Goal: Book appointment/travel/reservation

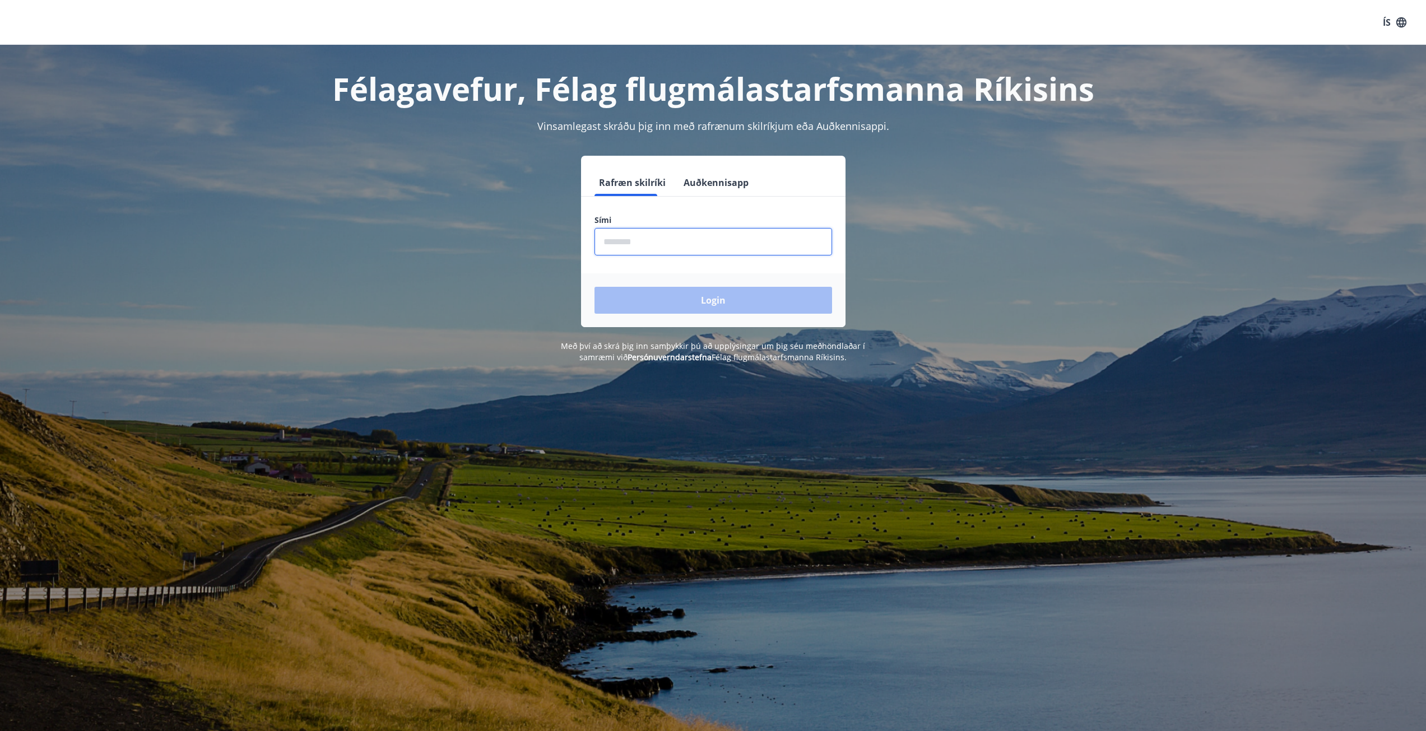
click at [725, 248] on input "phone" at bounding box center [712, 241] width 237 height 27
type input "********"
click at [733, 295] on button "Login" at bounding box center [712, 300] width 237 height 27
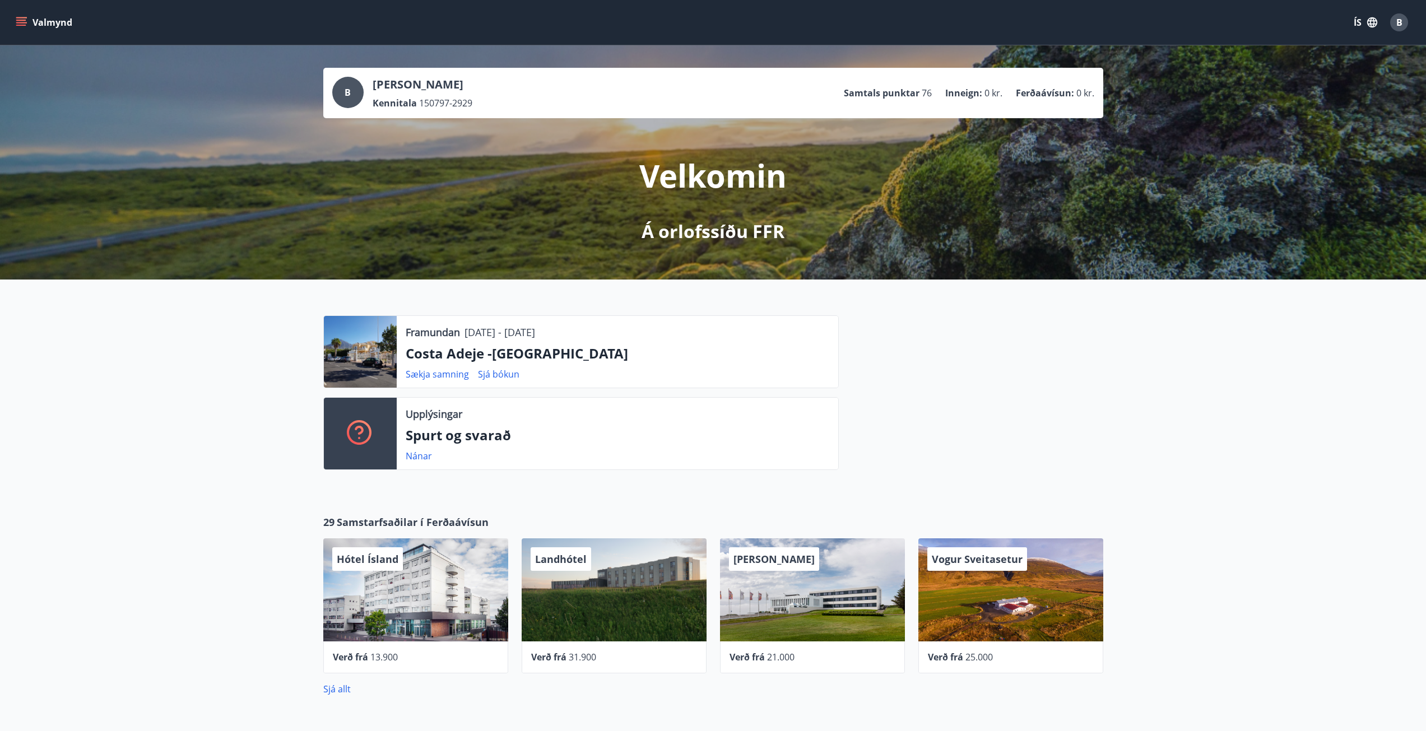
click at [54, 24] on button "Valmynd" at bounding box center [44, 22] width 63 height 20
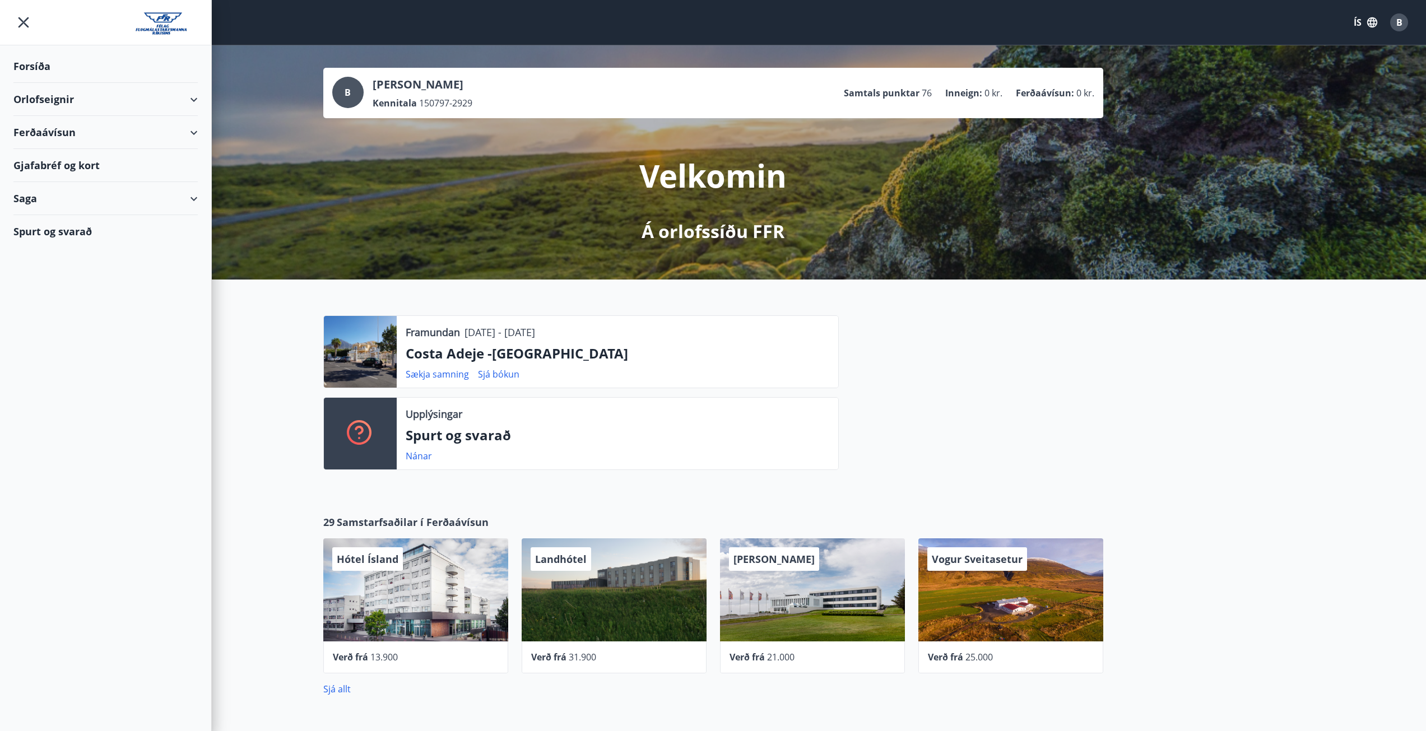
click at [83, 101] on div "Orlofseignir" at bounding box center [105, 99] width 184 height 33
click at [76, 124] on div "Framboð" at bounding box center [105, 128] width 166 height 24
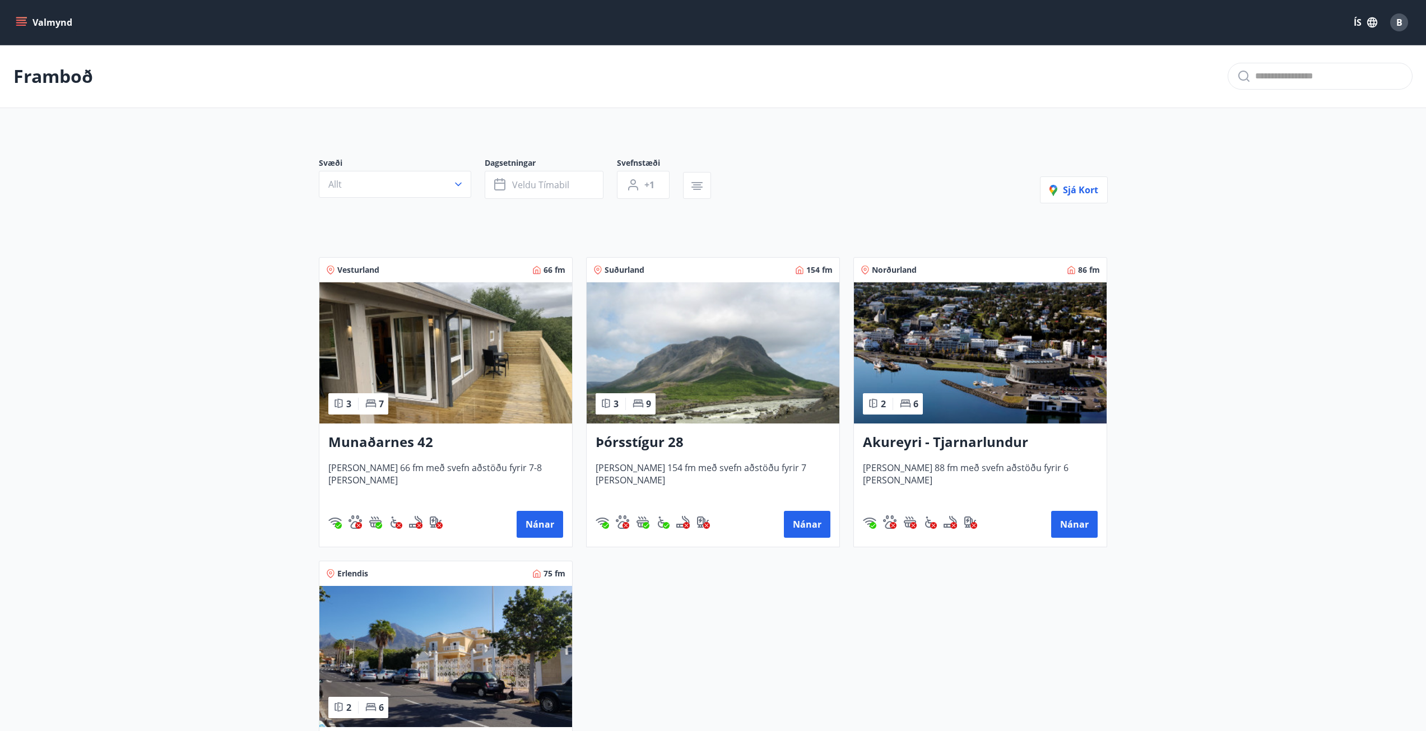
click at [432, 438] on h3 "Munaðarnes 42" at bounding box center [445, 442] width 235 height 20
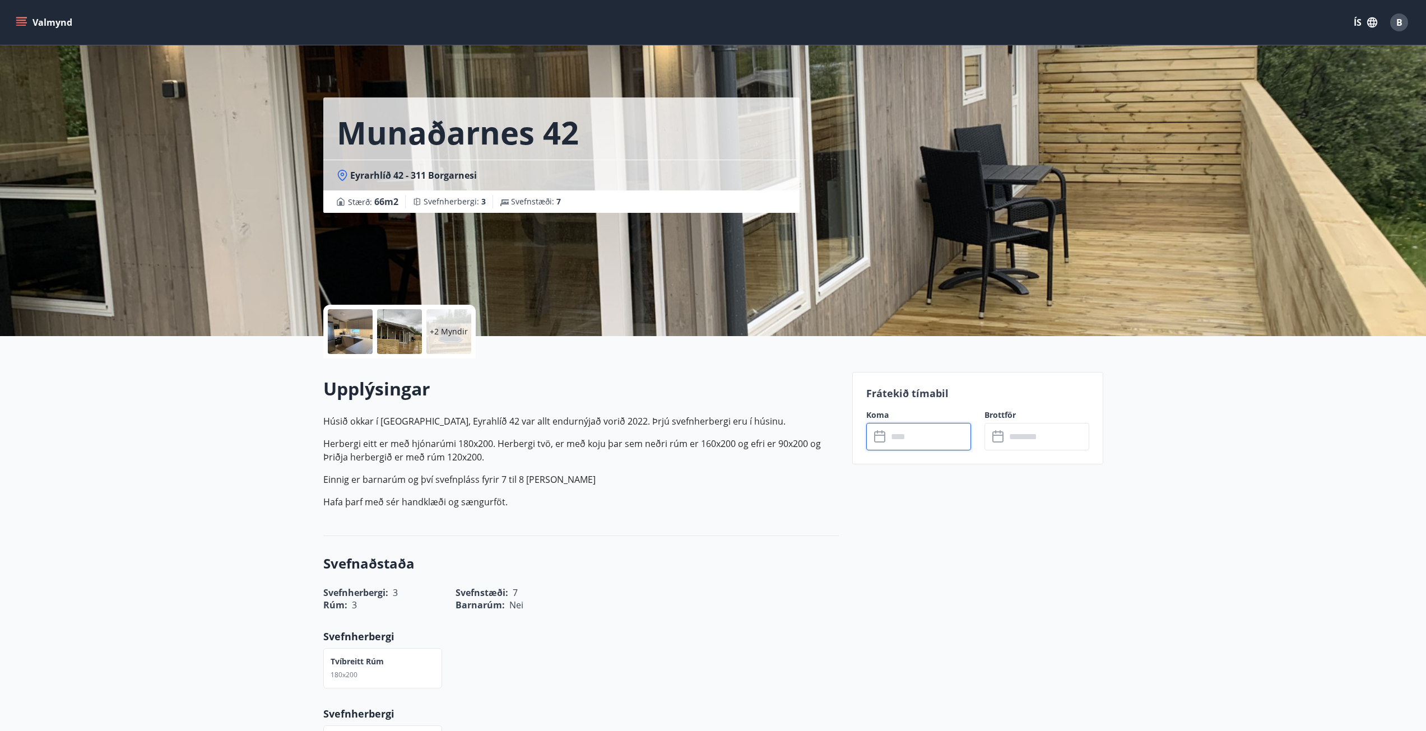
click at [929, 446] on input "text" at bounding box center [928, 436] width 83 height 27
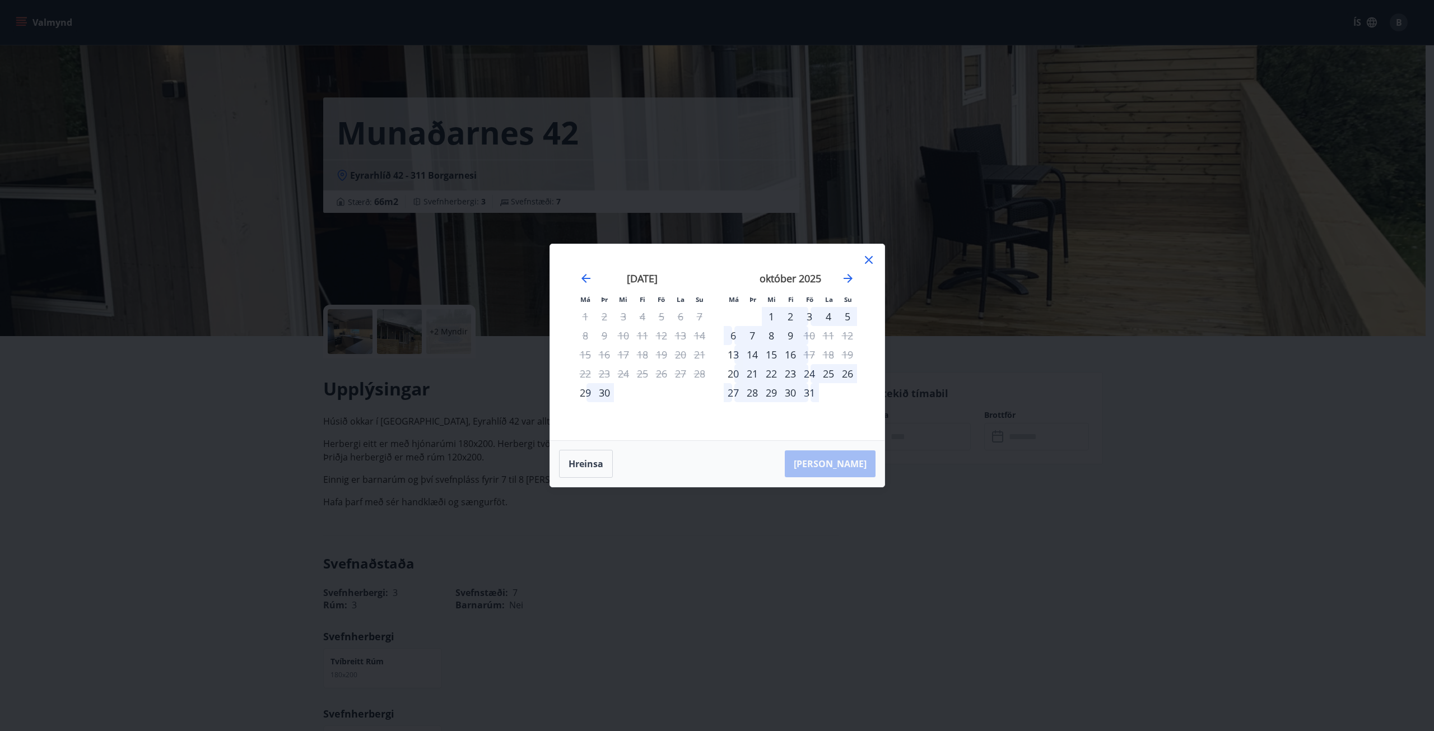
click at [847, 287] on div "október 2025" at bounding box center [790, 282] width 133 height 49
click at [847, 283] on icon "Move forward to switch to the next month." at bounding box center [847, 278] width 13 height 13
click at [660, 387] on div "31" at bounding box center [661, 392] width 19 height 19
click at [847, 312] on div "2" at bounding box center [847, 316] width 19 height 19
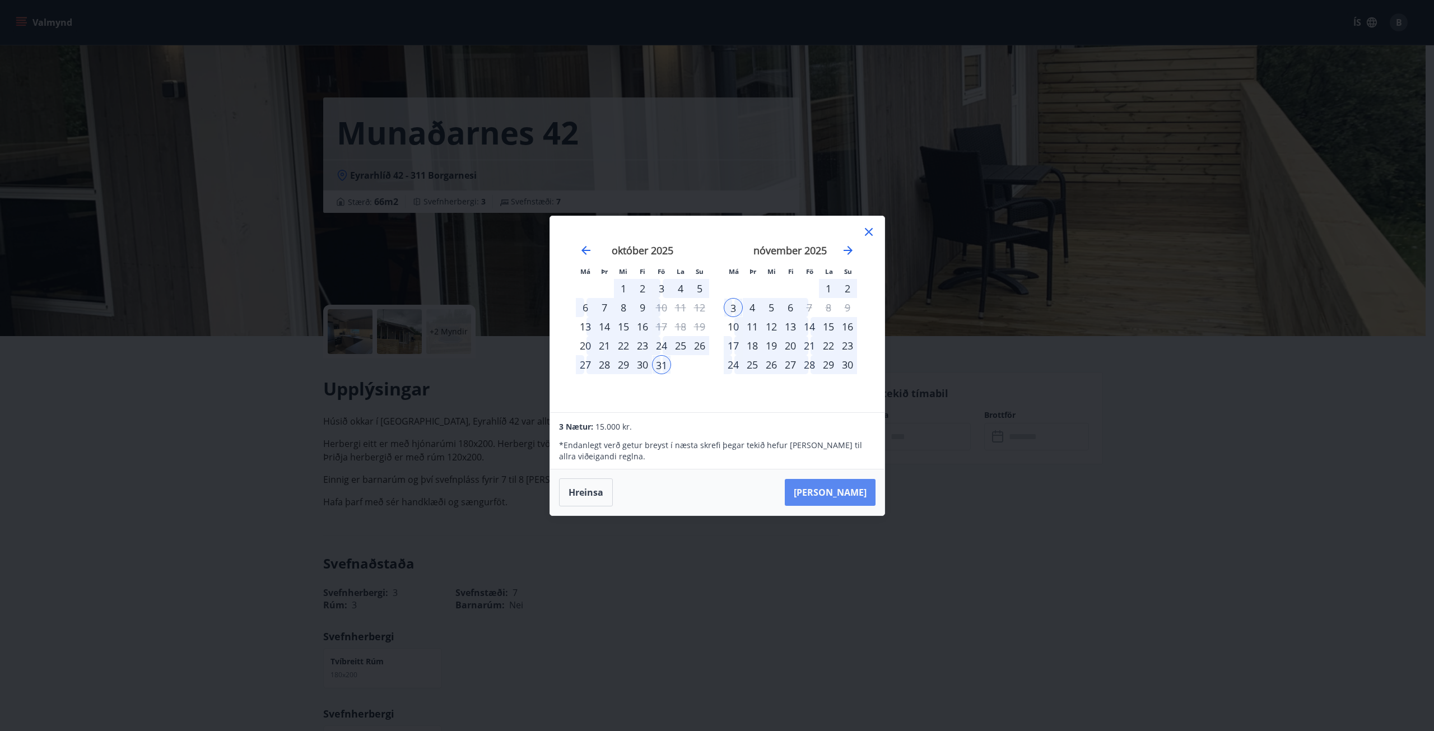
click at [849, 494] on button "[PERSON_NAME]" at bounding box center [830, 492] width 91 height 27
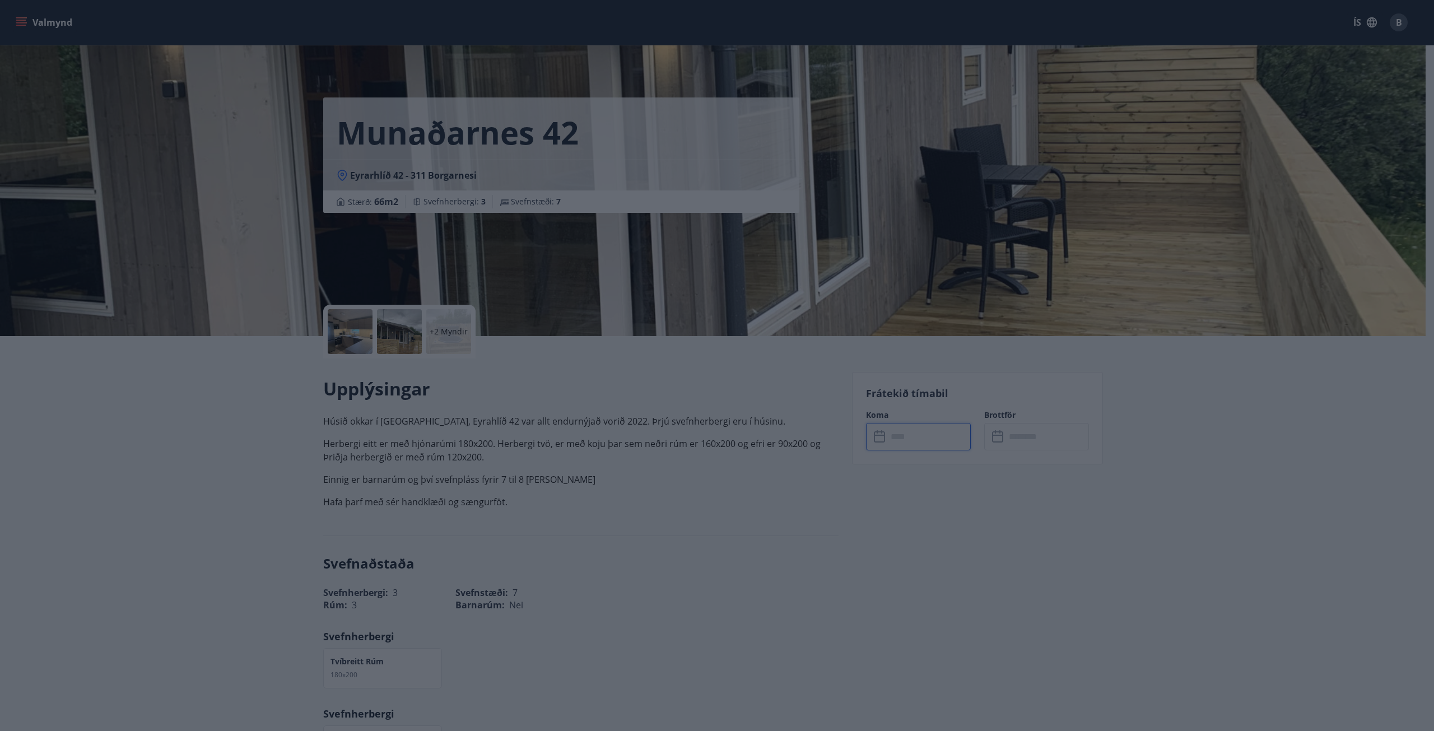
type input "******"
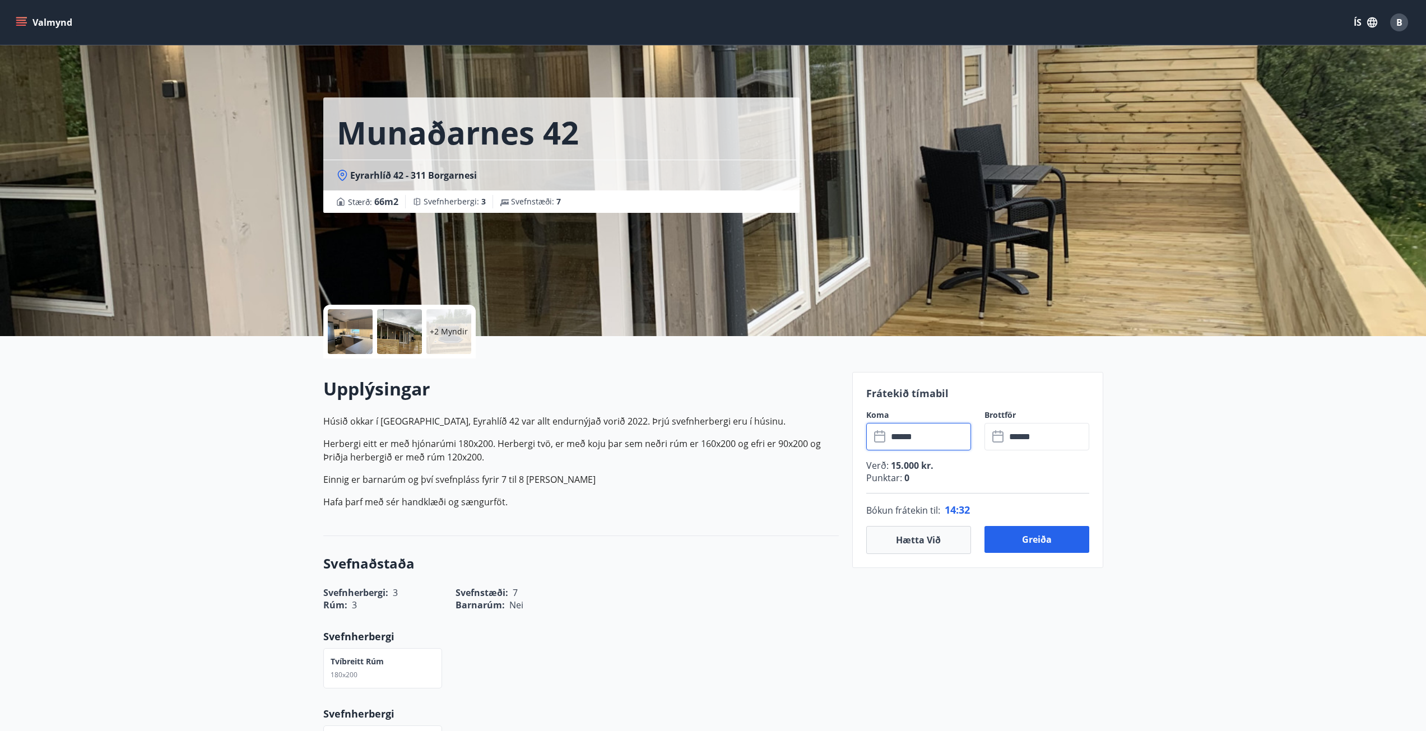
click at [348, 325] on div at bounding box center [350, 331] width 45 height 45
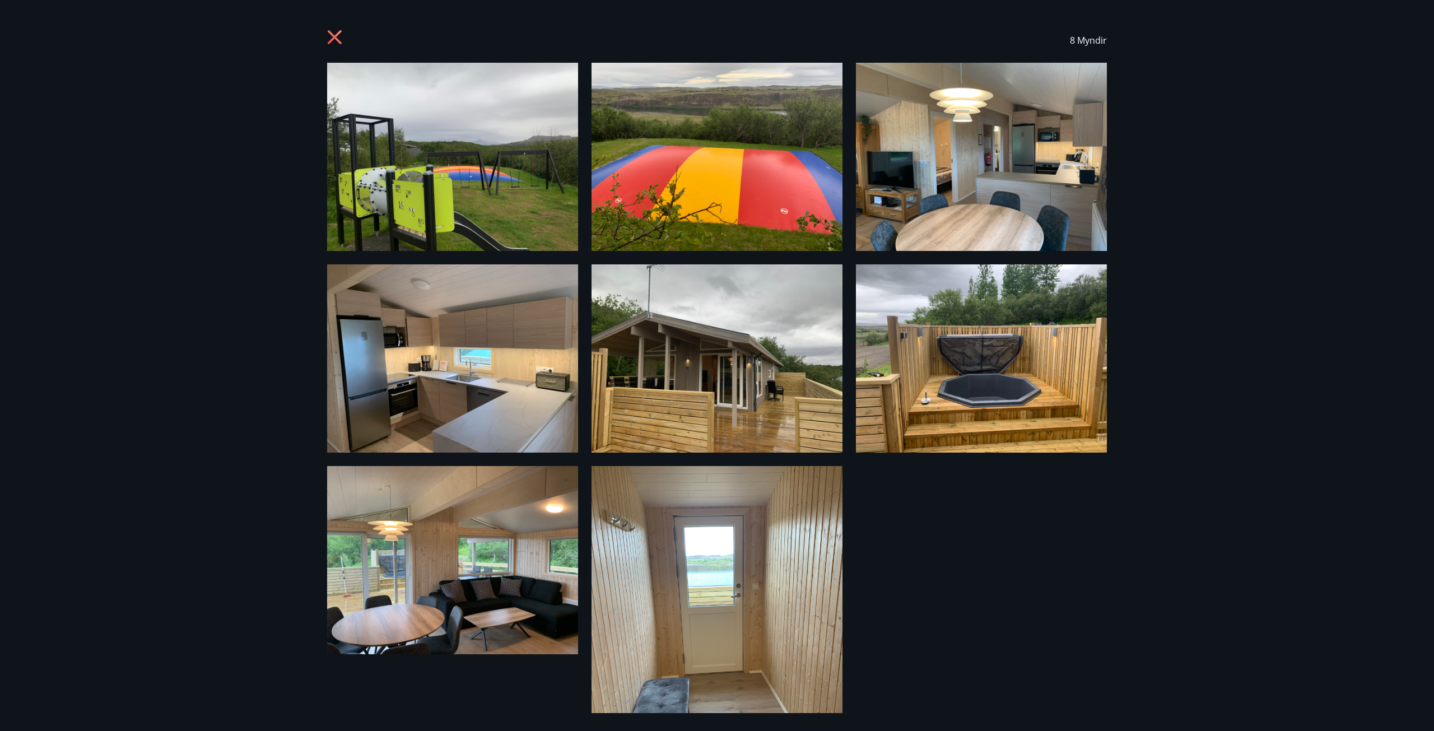
click at [907, 252] on div at bounding box center [981, 159] width 251 height 192
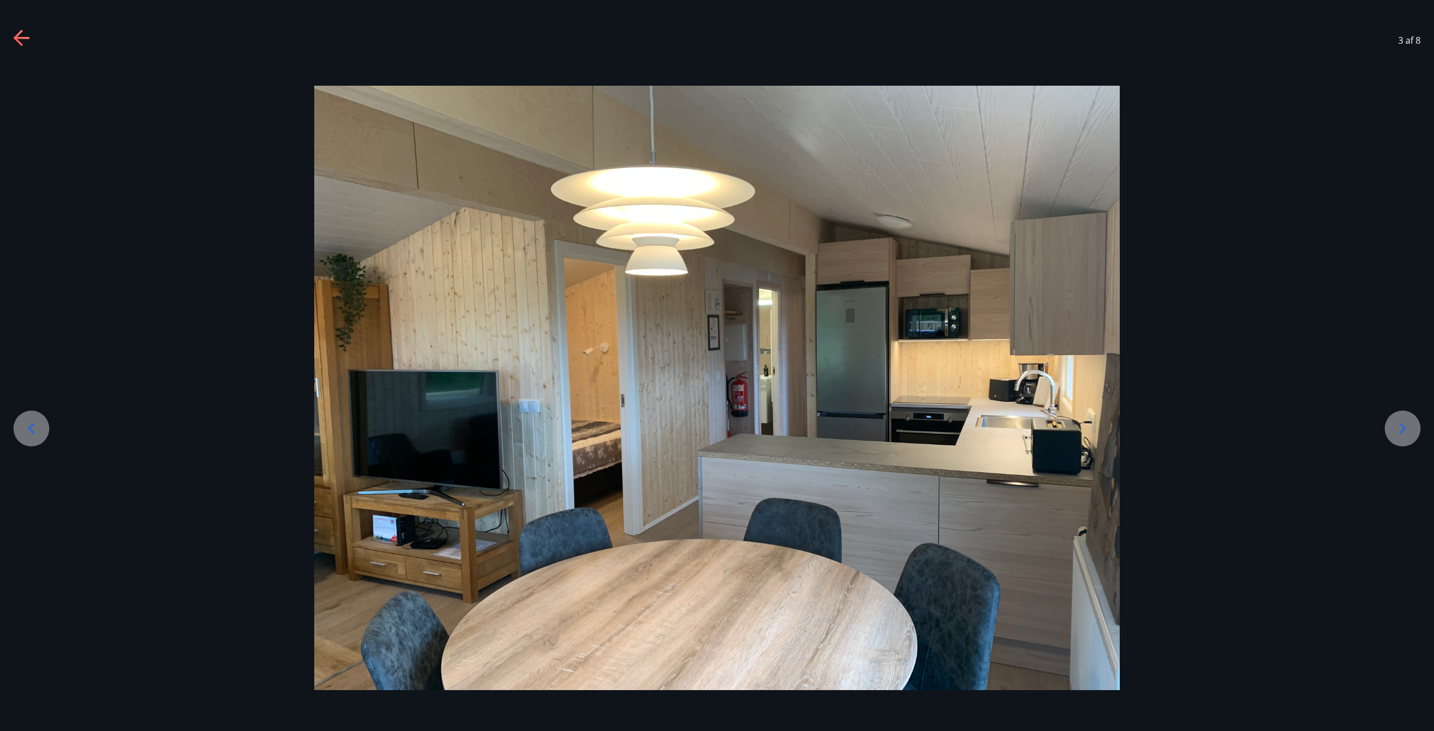
click at [1418, 418] on div at bounding box center [717, 388] width 1434 height 604
click at [1404, 426] on icon at bounding box center [1403, 429] width 18 height 18
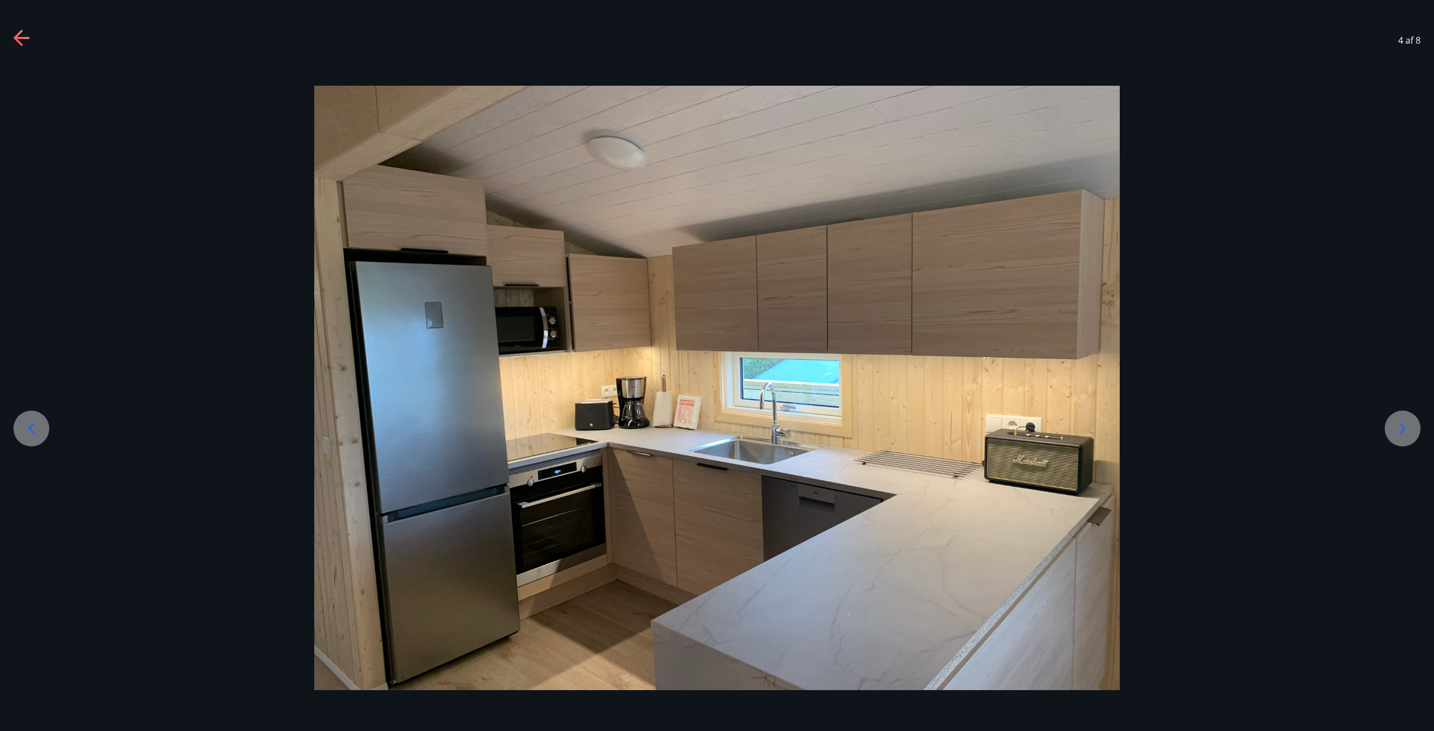
click at [1404, 426] on icon at bounding box center [1403, 429] width 18 height 18
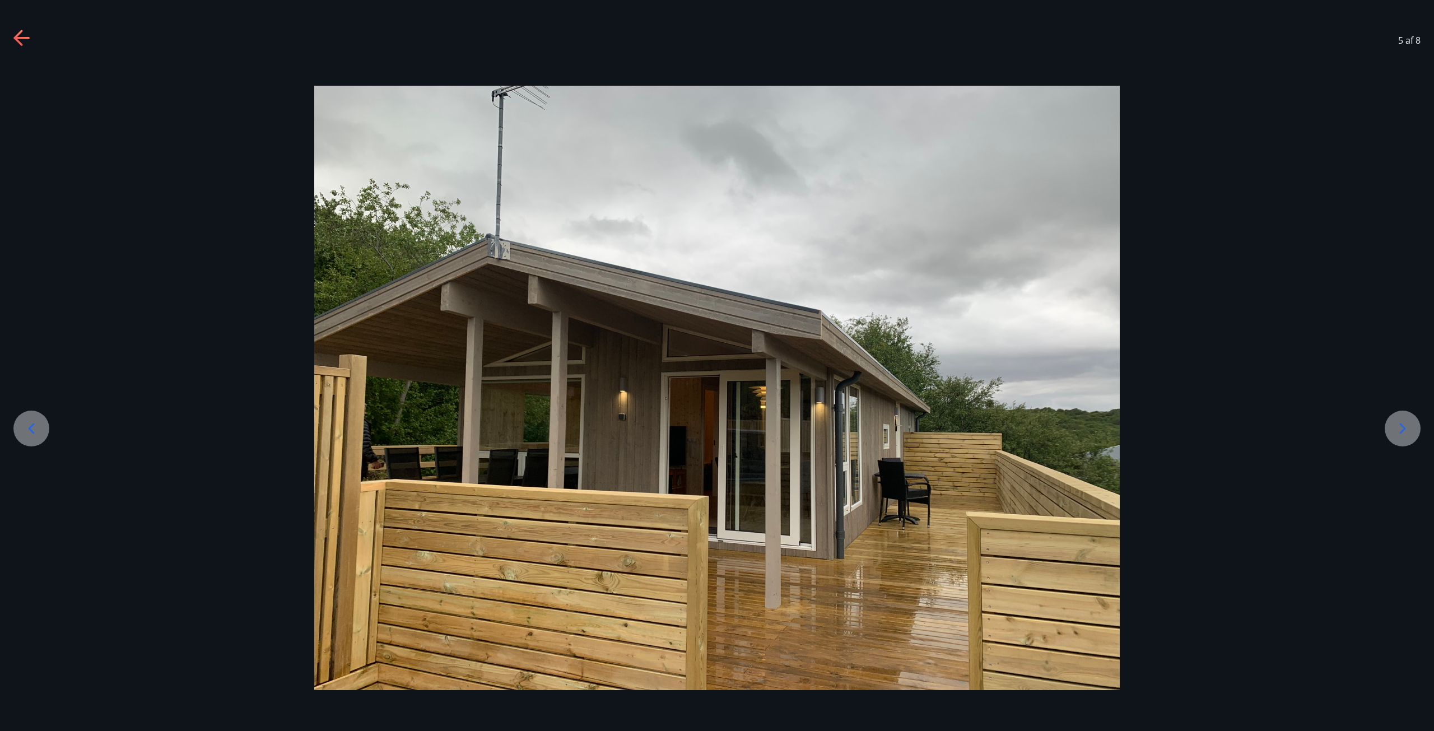
click at [1401, 427] on icon at bounding box center [1403, 429] width 18 height 18
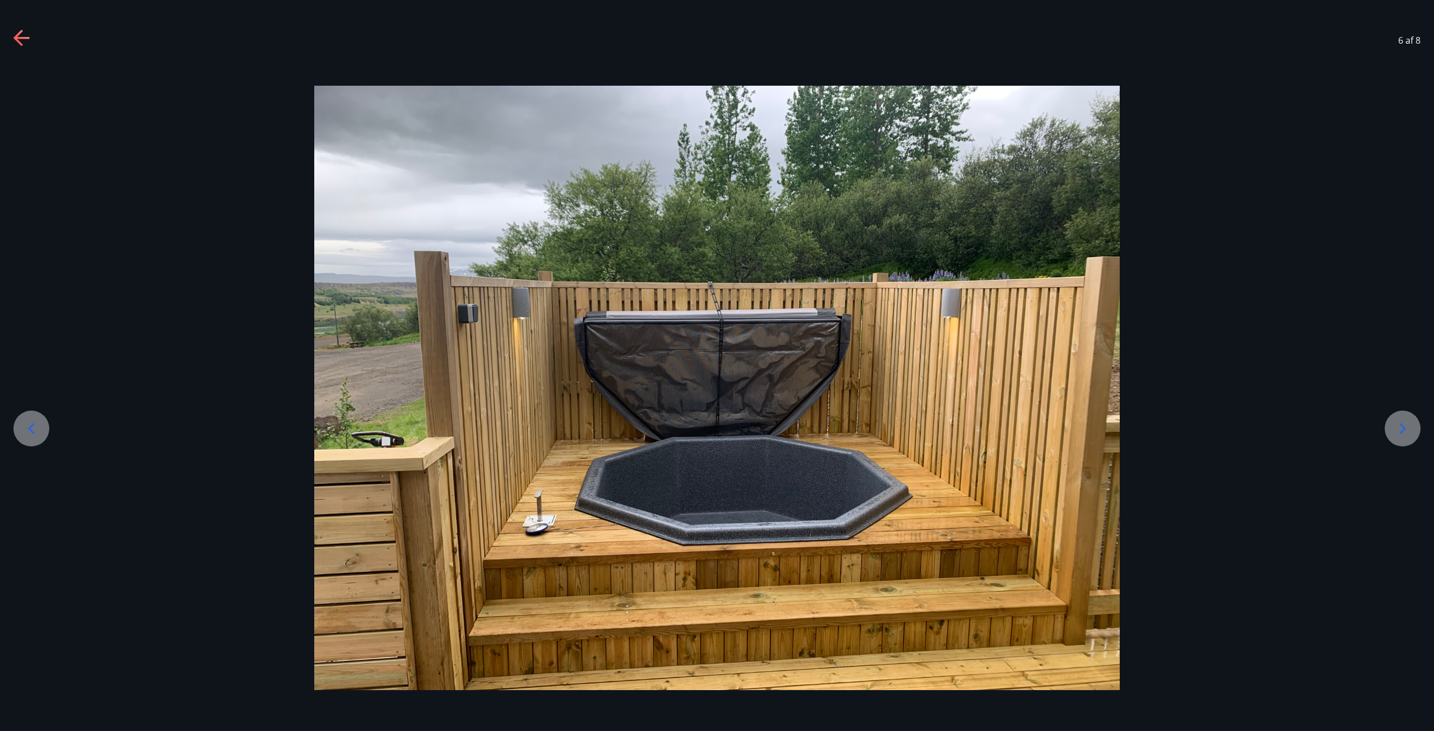
click at [1403, 437] on div at bounding box center [1403, 429] width 36 height 36
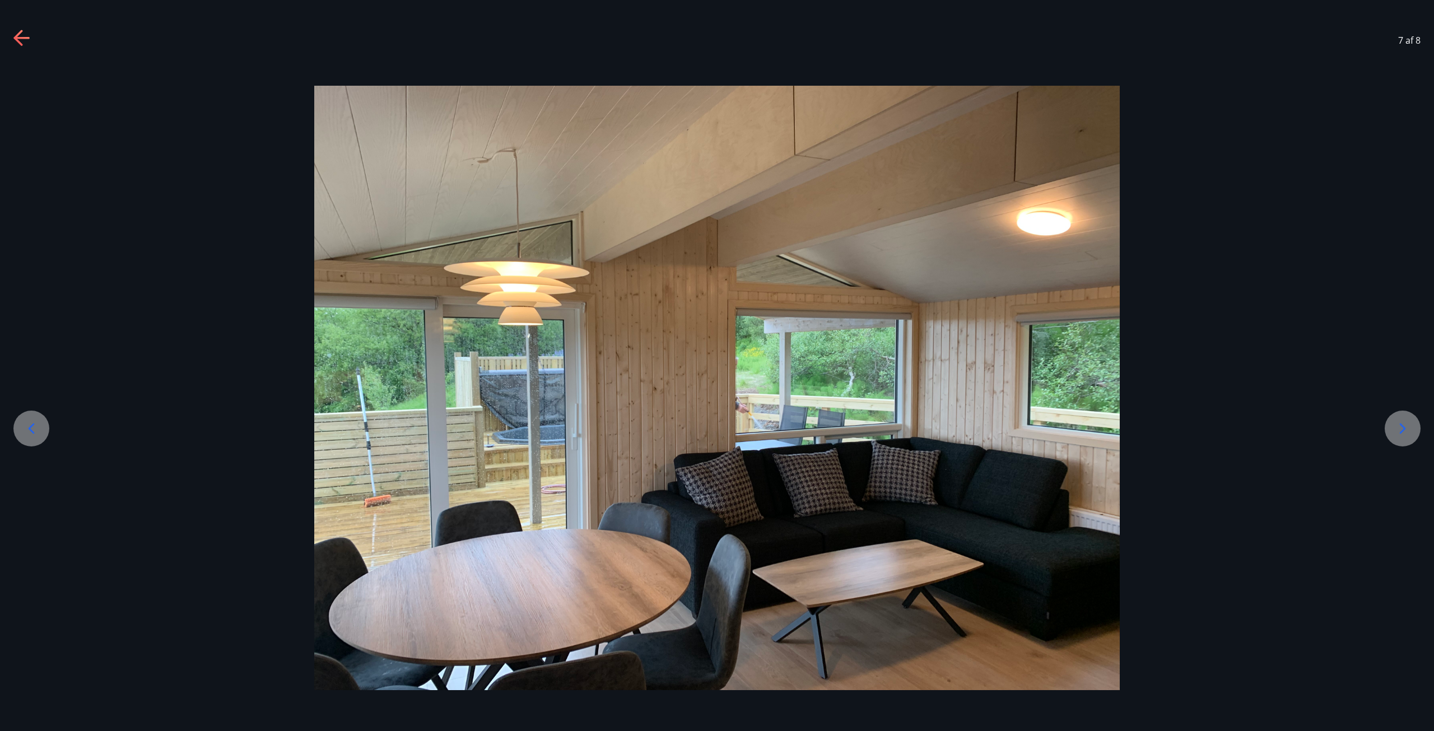
click at [1392, 450] on div at bounding box center [717, 388] width 1434 height 604
click at [1395, 440] on div at bounding box center [1403, 429] width 36 height 36
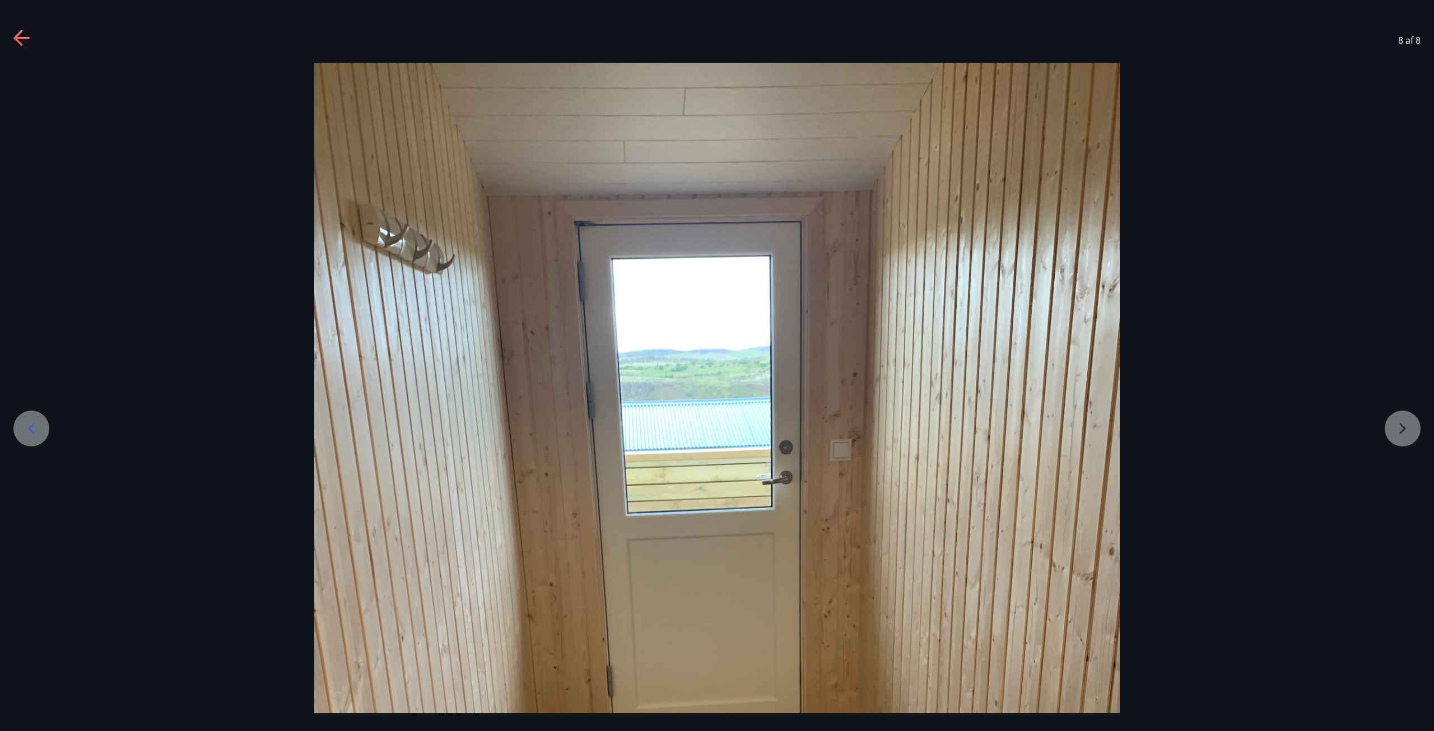
click at [1395, 440] on div at bounding box center [717, 600] width 1434 height 1074
click at [1399, 435] on div at bounding box center [717, 600] width 1434 height 1074
click at [948, 413] on img at bounding box center [716, 600] width 805 height 1074
click at [34, 425] on icon at bounding box center [32, 428] width 6 height 11
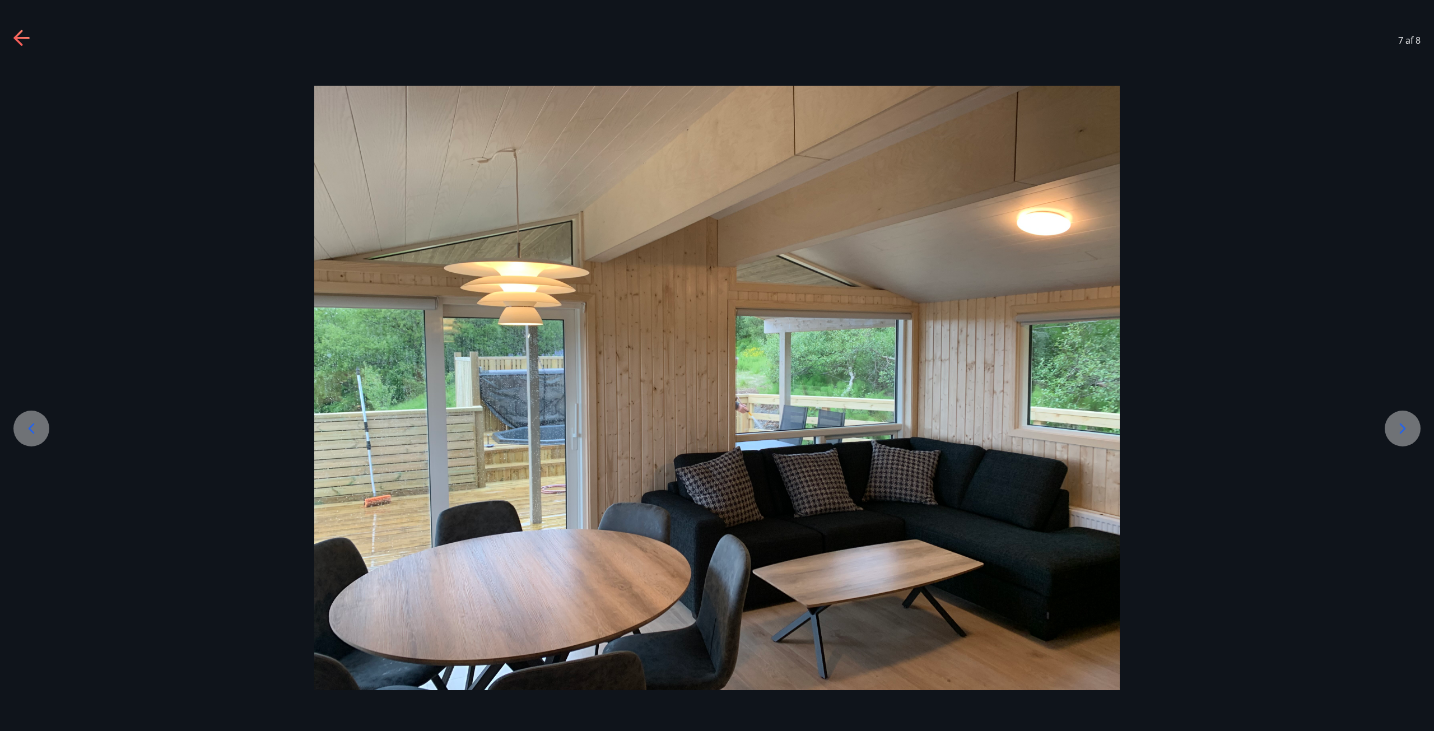
click at [34, 425] on icon at bounding box center [32, 428] width 6 height 11
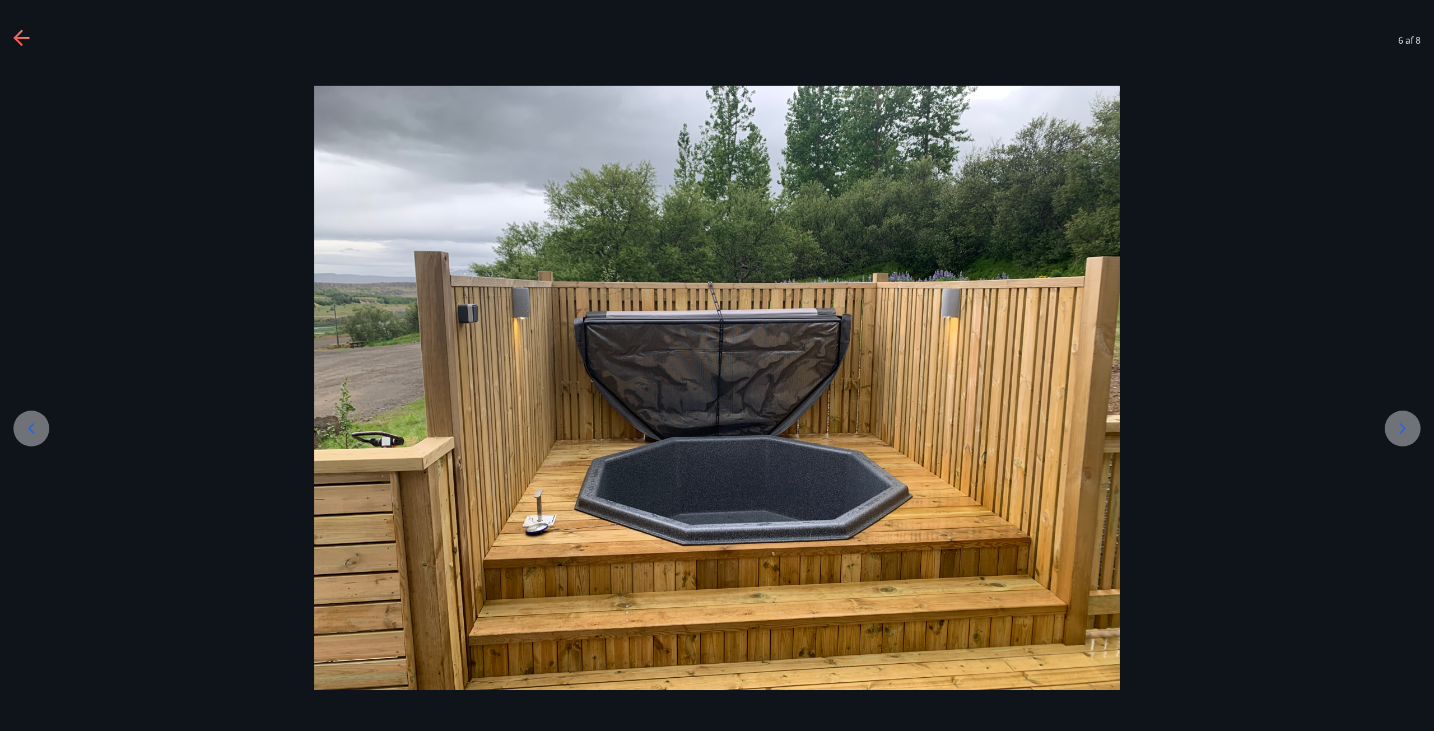
click at [38, 424] on icon at bounding box center [31, 429] width 18 height 18
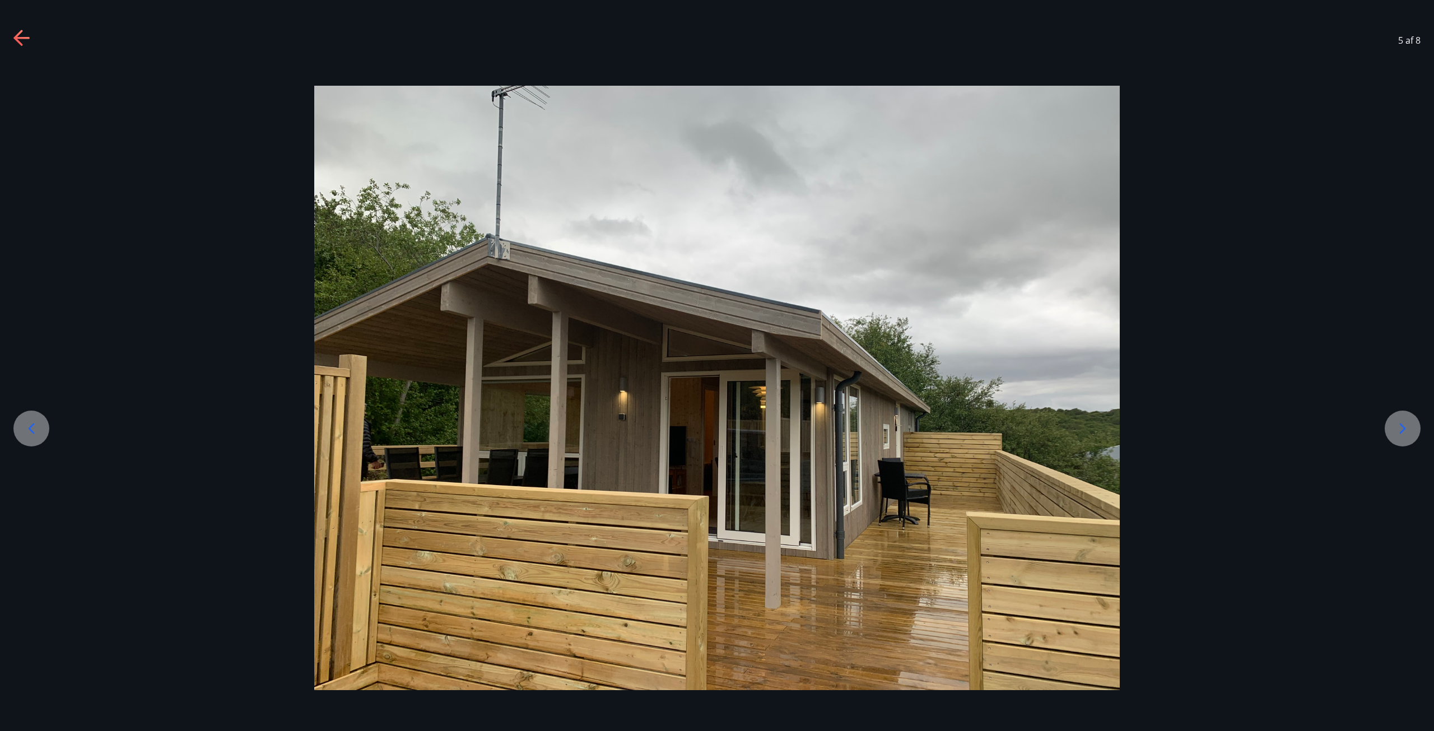
click at [38, 424] on icon at bounding box center [31, 429] width 18 height 18
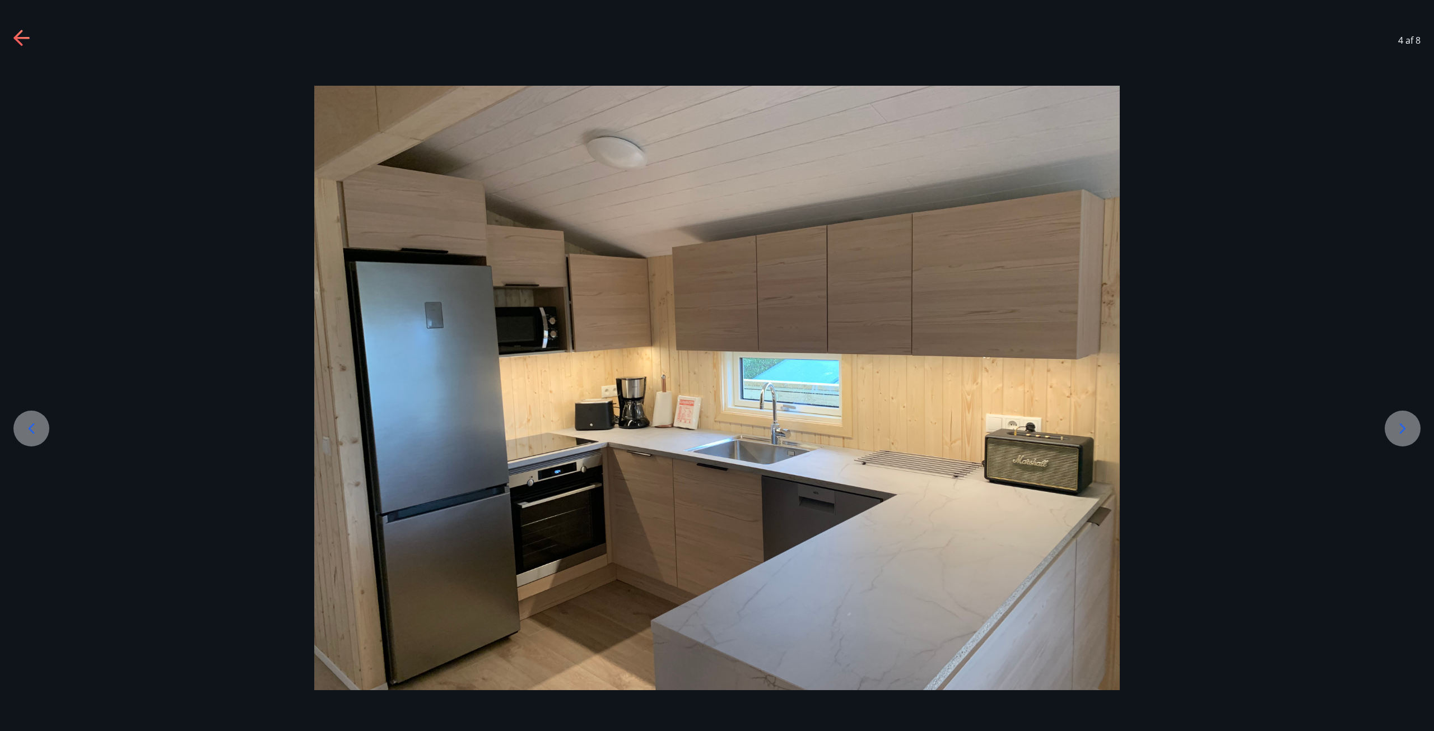
click at [38, 424] on icon at bounding box center [31, 429] width 18 height 18
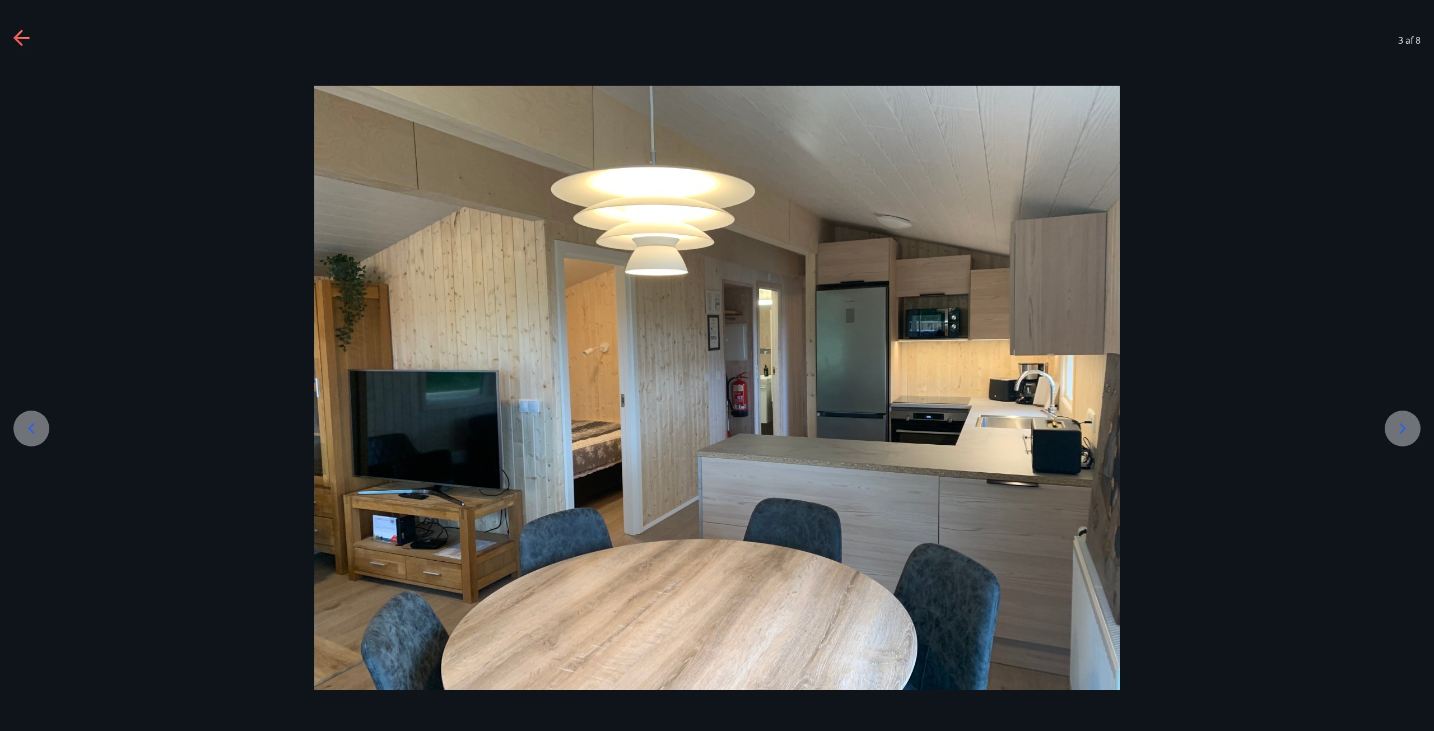
click at [38, 424] on icon at bounding box center [31, 429] width 18 height 18
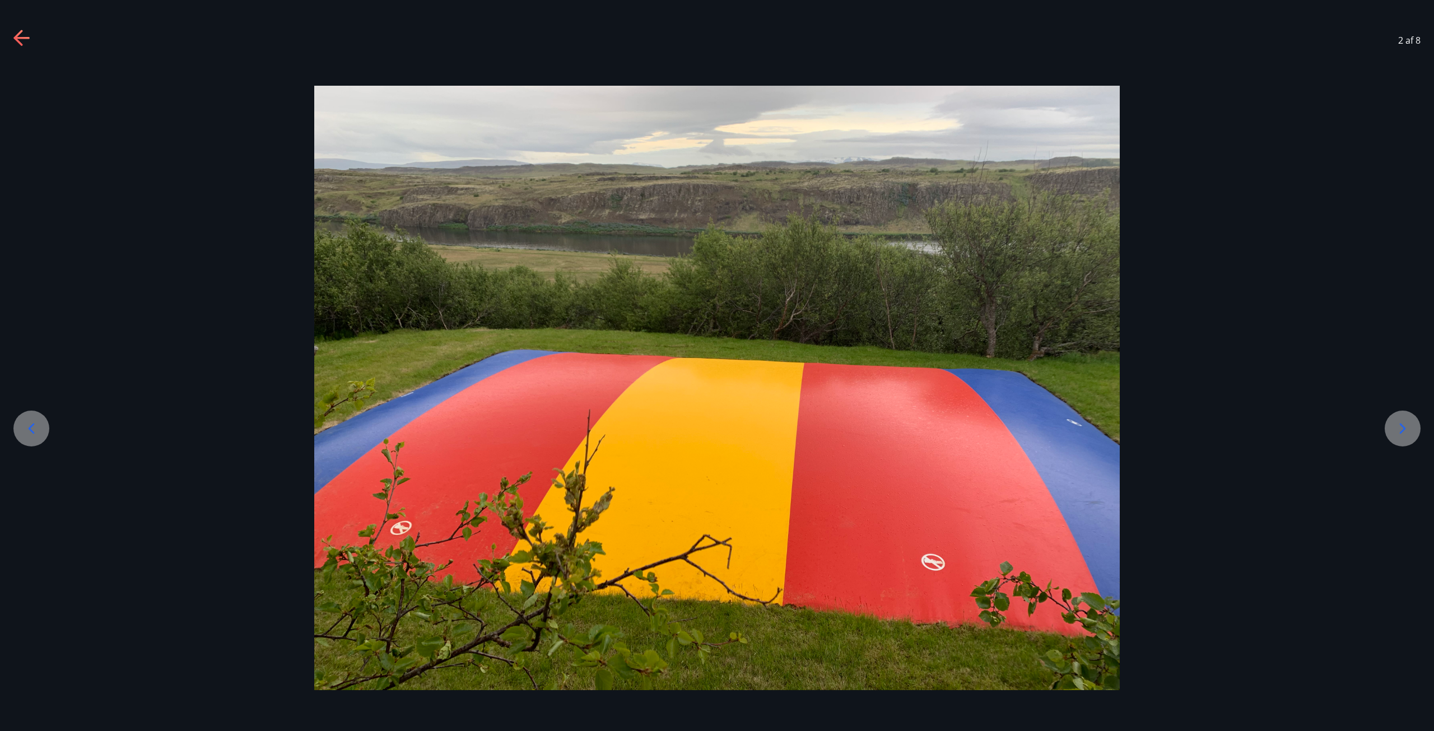
click at [1161, 500] on div at bounding box center [717, 388] width 1434 height 604
click at [1399, 414] on div at bounding box center [1403, 429] width 36 height 36
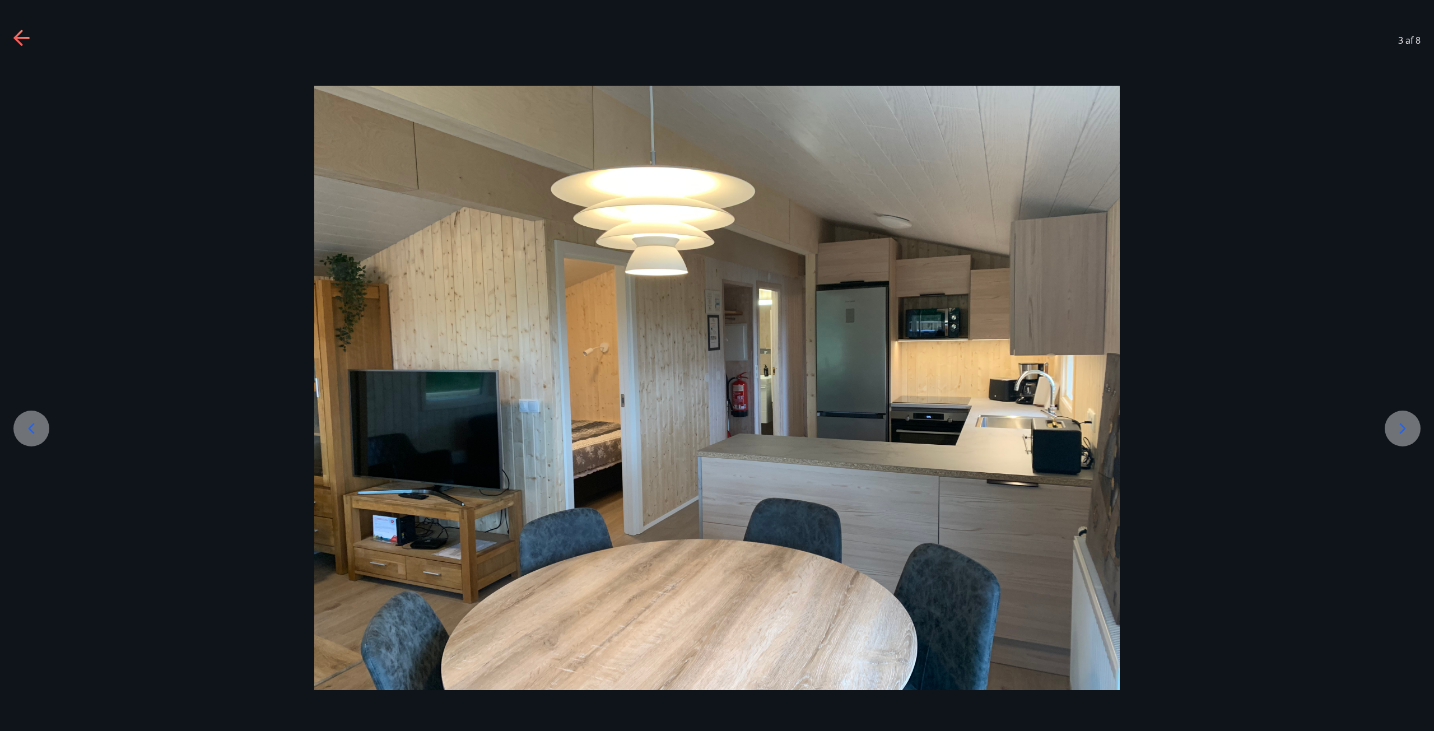
click at [1399, 416] on div at bounding box center [1403, 429] width 36 height 36
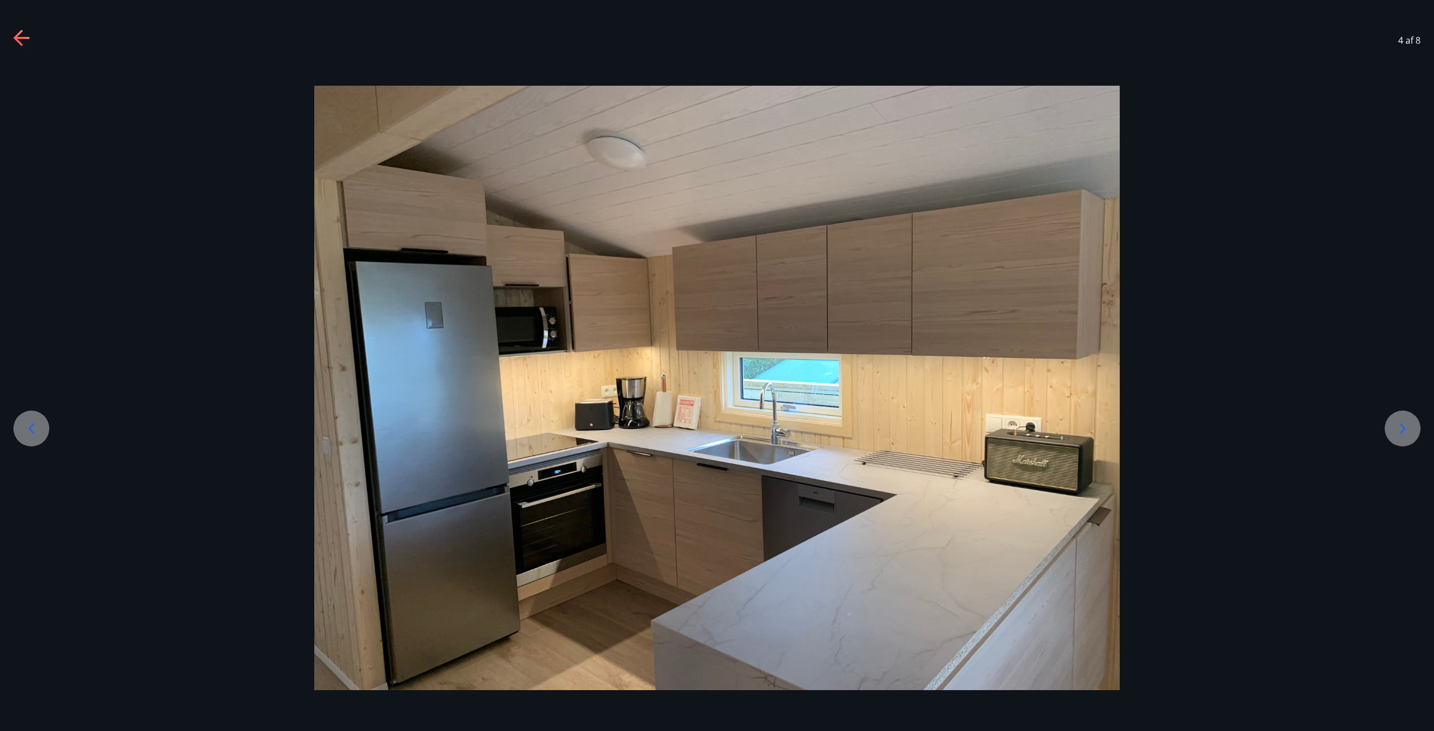
click at [1399, 416] on div at bounding box center [1403, 429] width 36 height 36
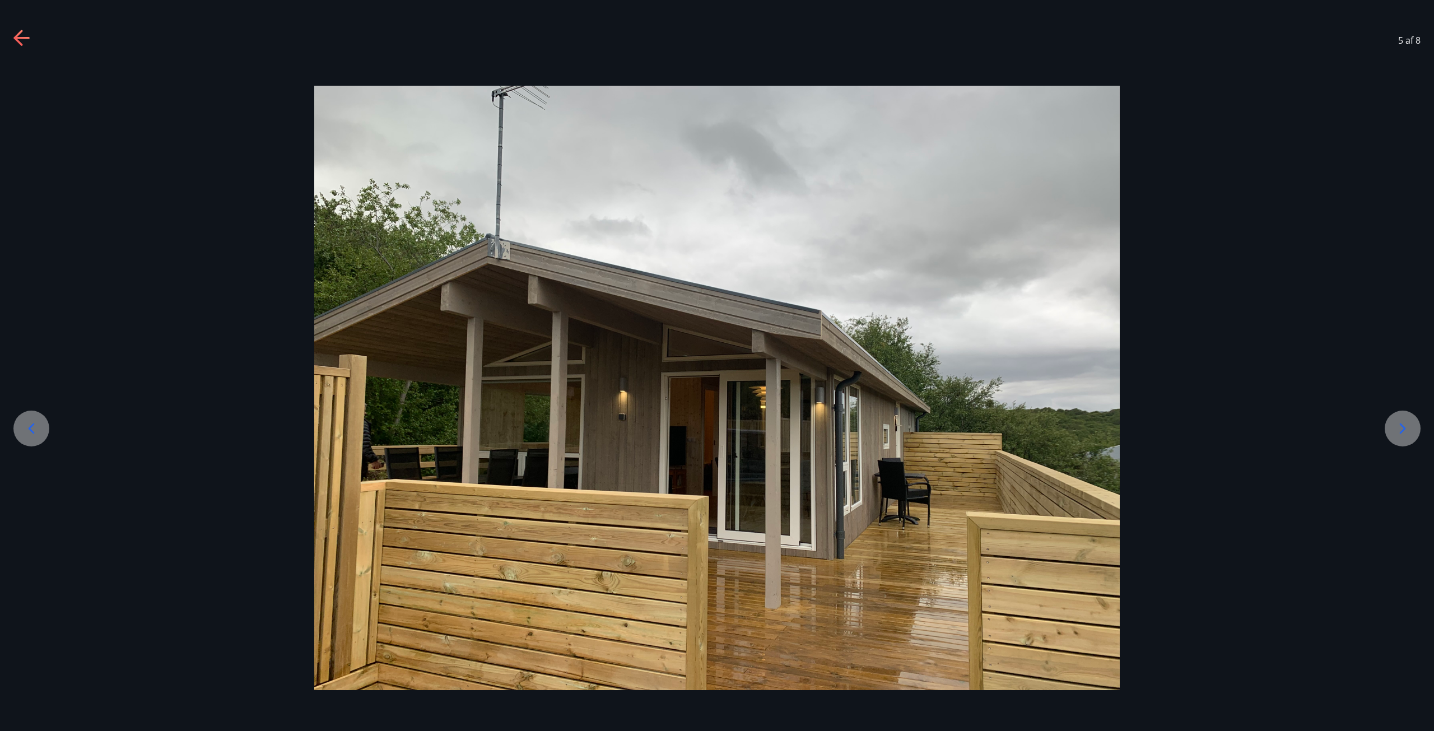
click at [1399, 416] on div at bounding box center [1403, 429] width 36 height 36
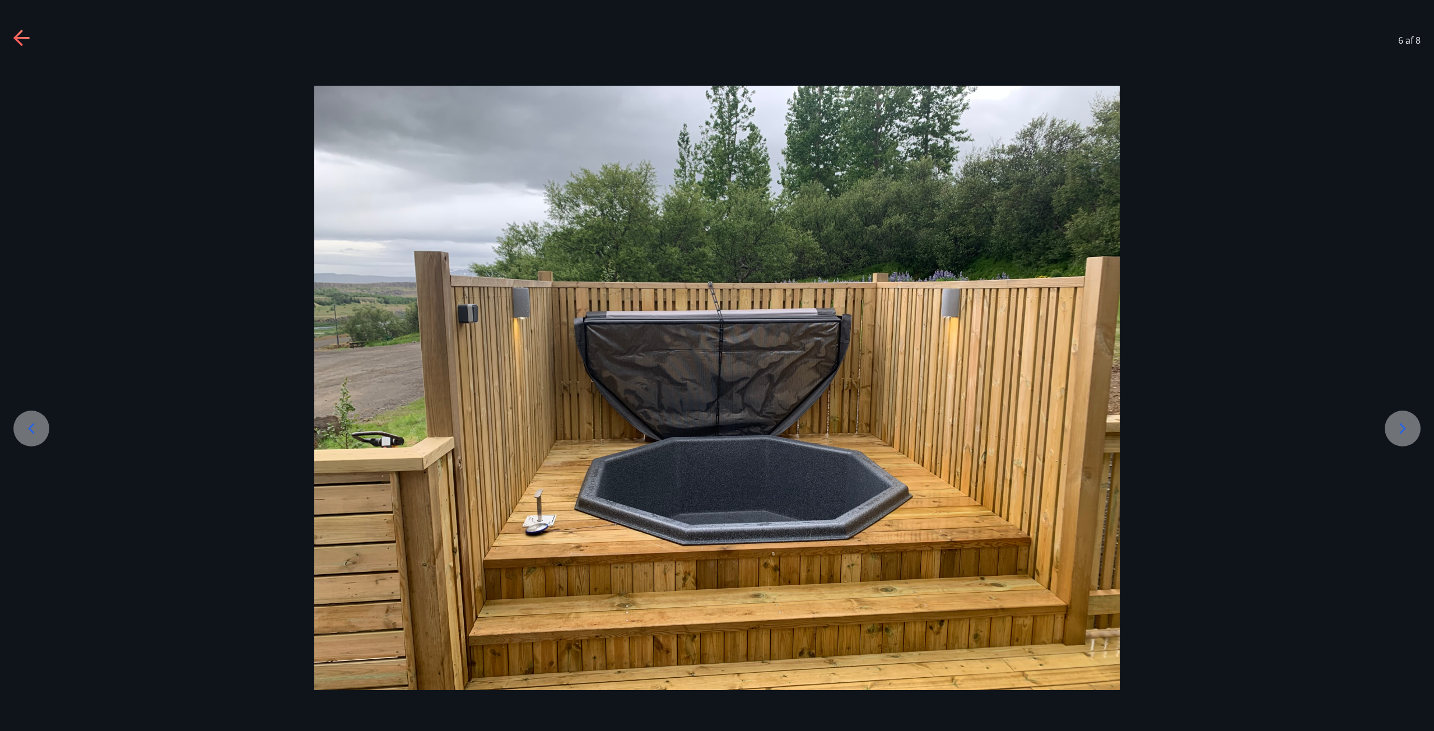
click at [1399, 416] on div at bounding box center [1403, 429] width 36 height 36
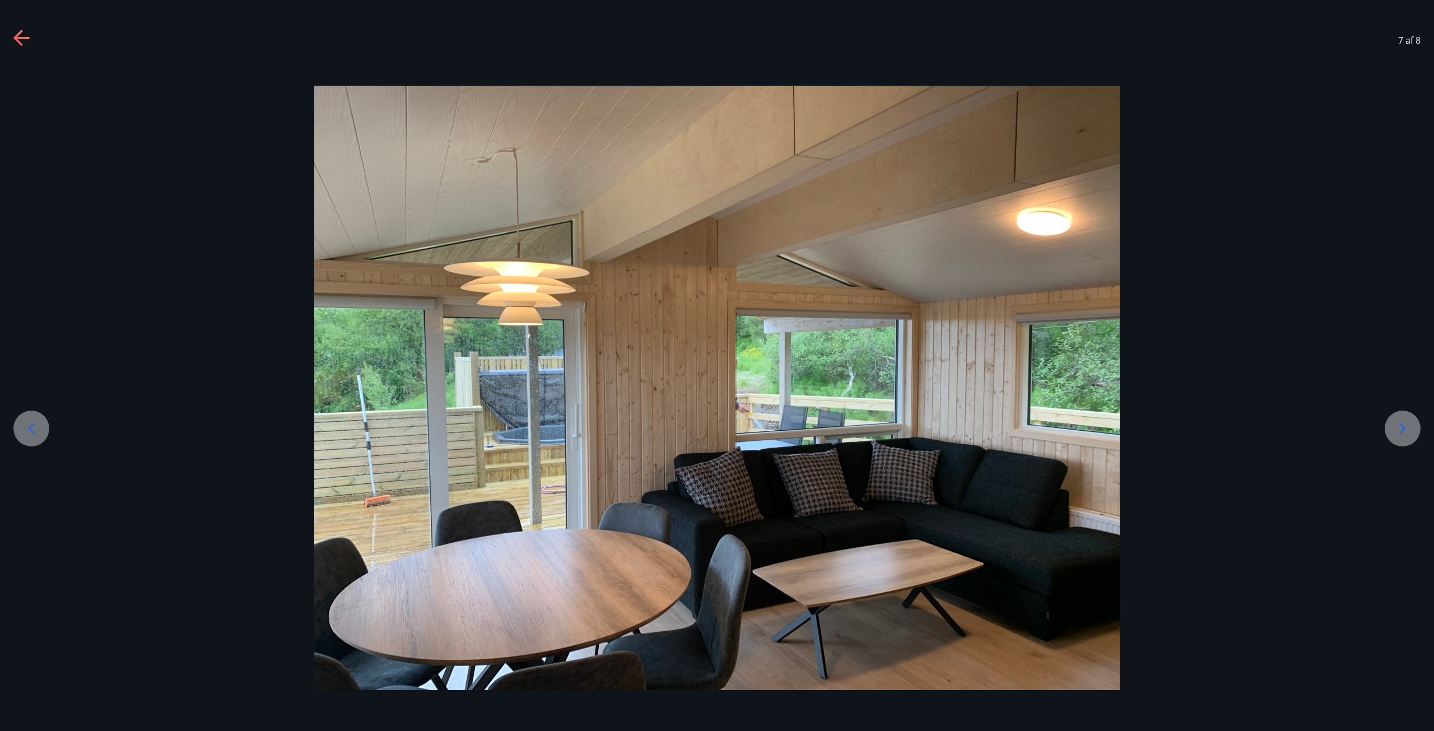
click at [1399, 416] on div at bounding box center [1403, 429] width 36 height 36
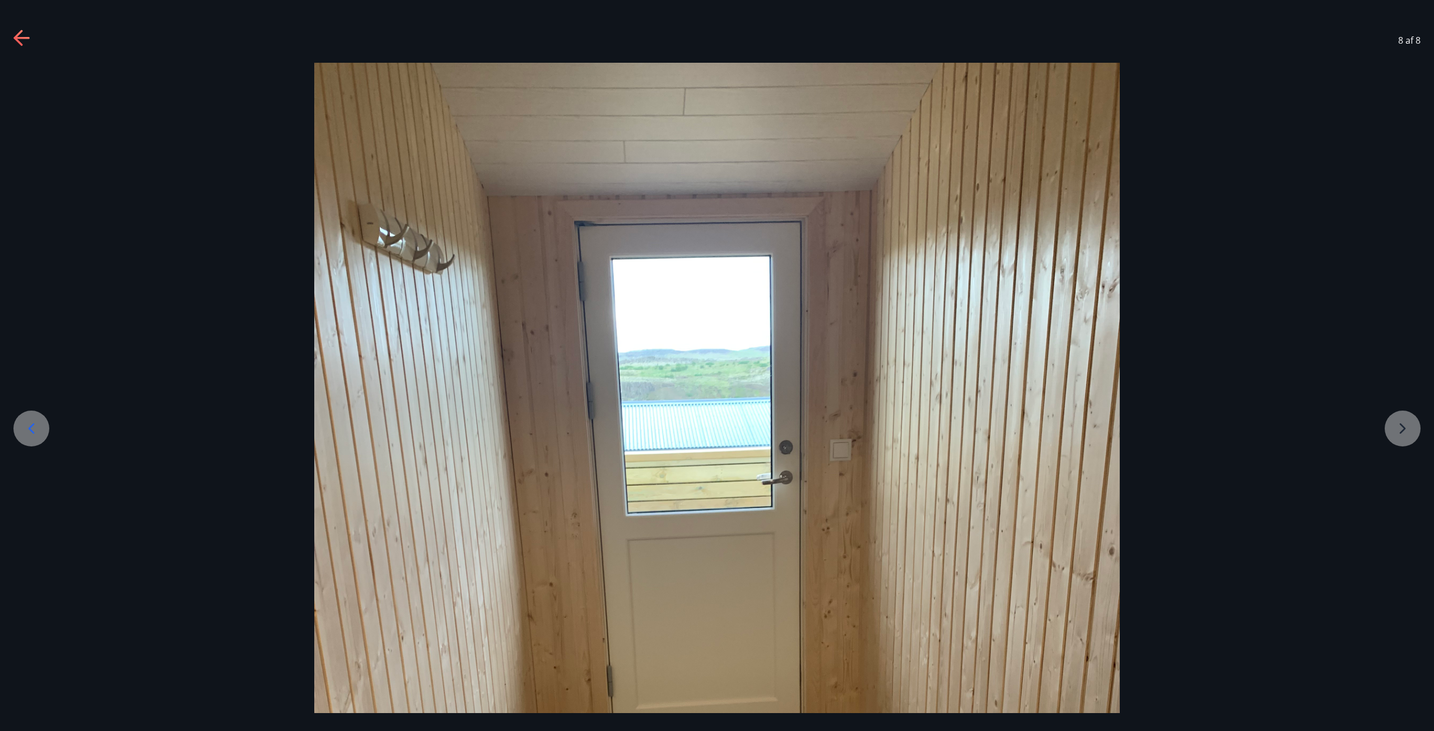
click at [1399, 416] on div at bounding box center [717, 600] width 1434 height 1074
click at [1398, 418] on div at bounding box center [717, 600] width 1434 height 1074
click at [1398, 426] on div at bounding box center [717, 600] width 1434 height 1074
click at [48, 423] on div at bounding box center [31, 429] width 36 height 36
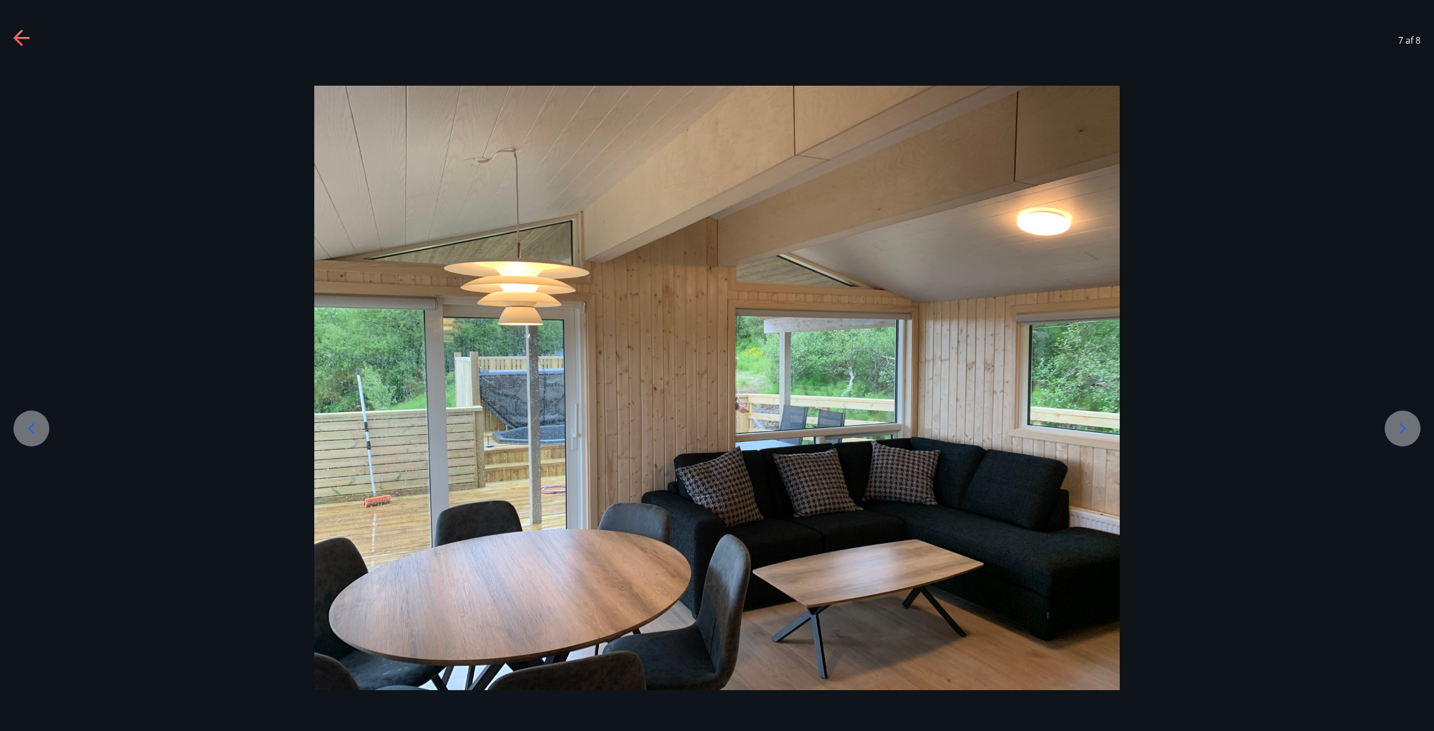
click at [48, 423] on div at bounding box center [31, 429] width 36 height 36
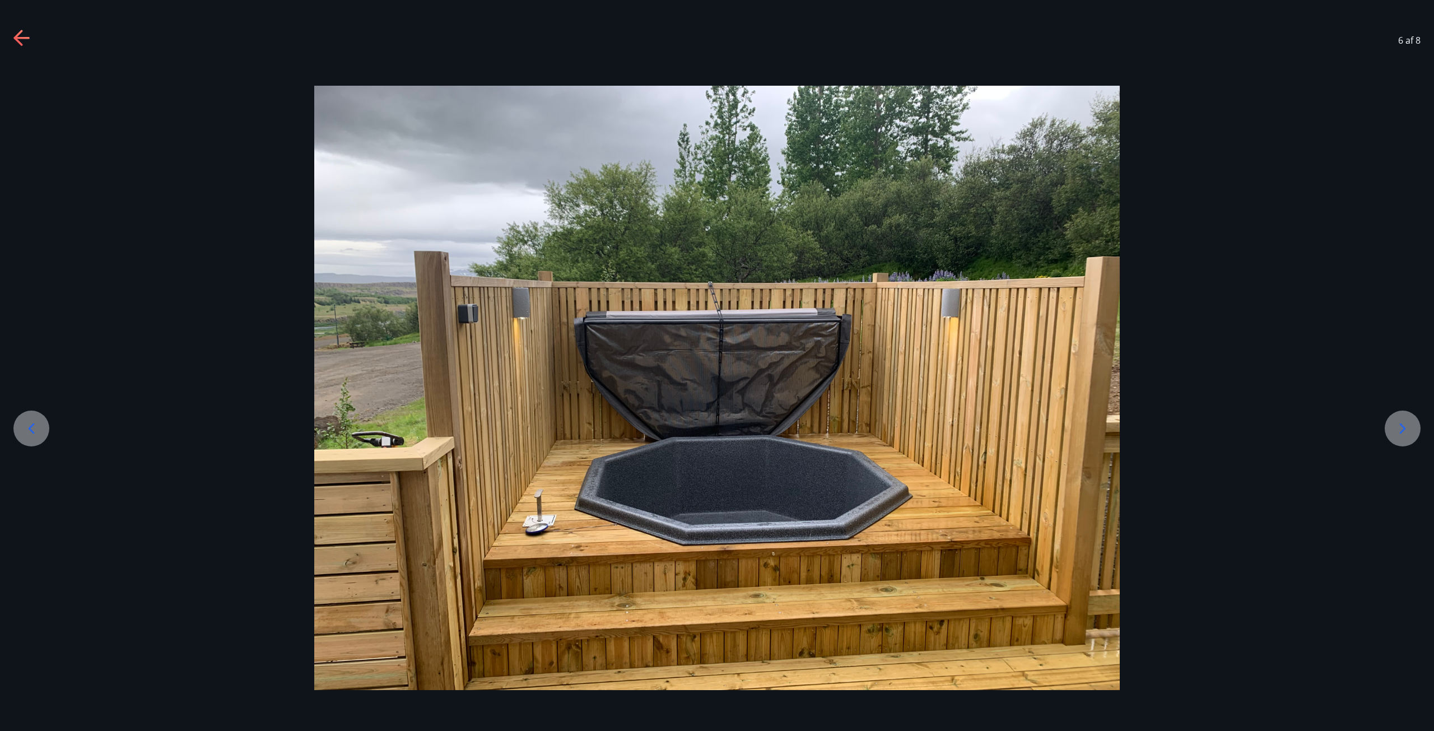
click at [48, 423] on div at bounding box center [31, 429] width 36 height 36
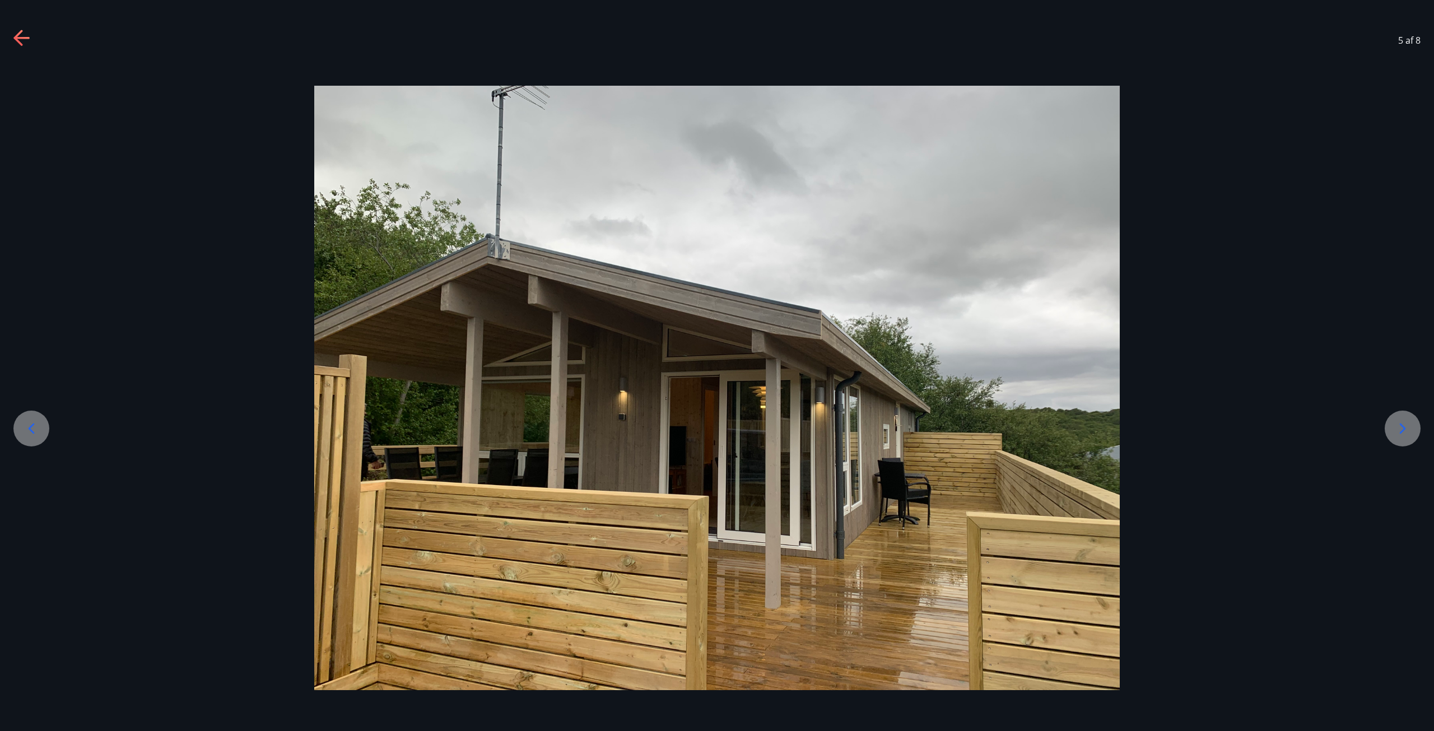
click at [48, 423] on div at bounding box center [31, 429] width 36 height 36
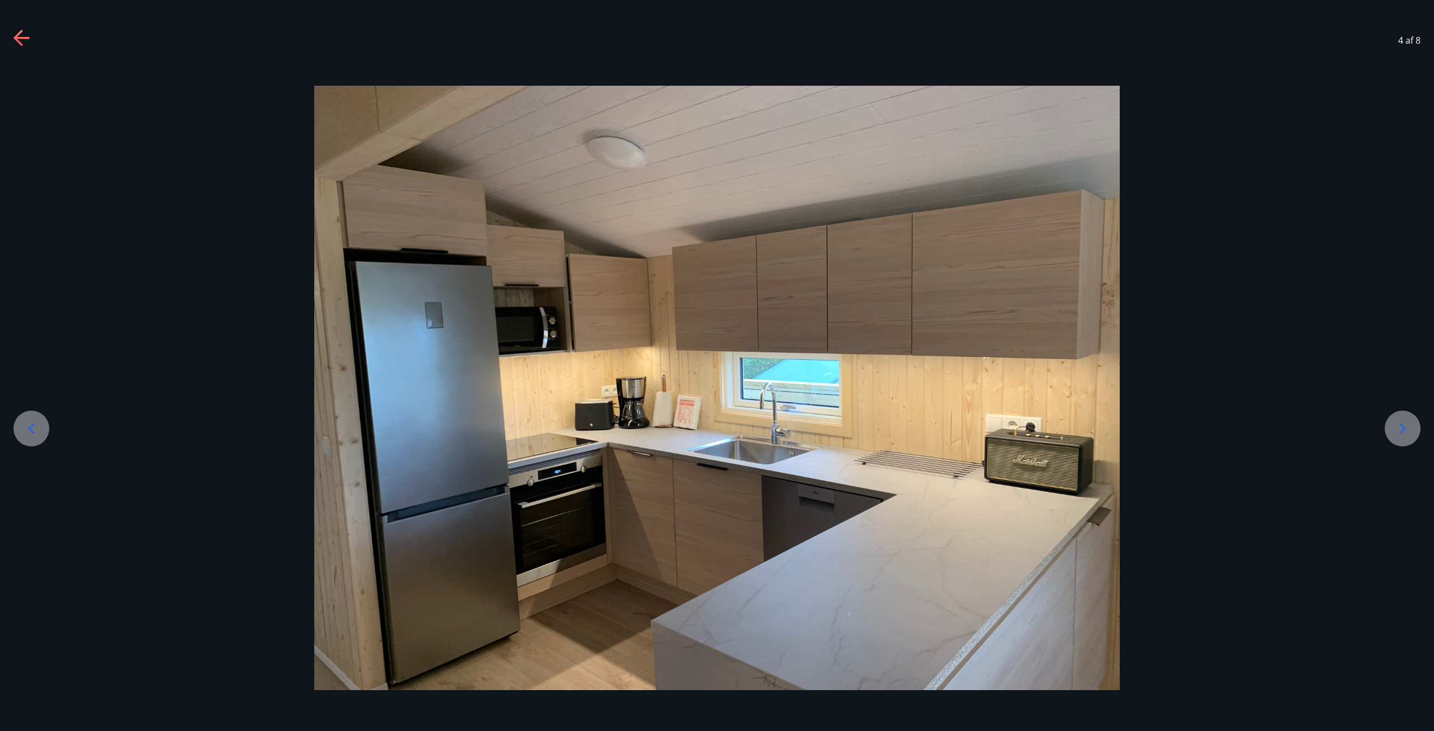
click at [48, 423] on div at bounding box center [31, 429] width 36 height 36
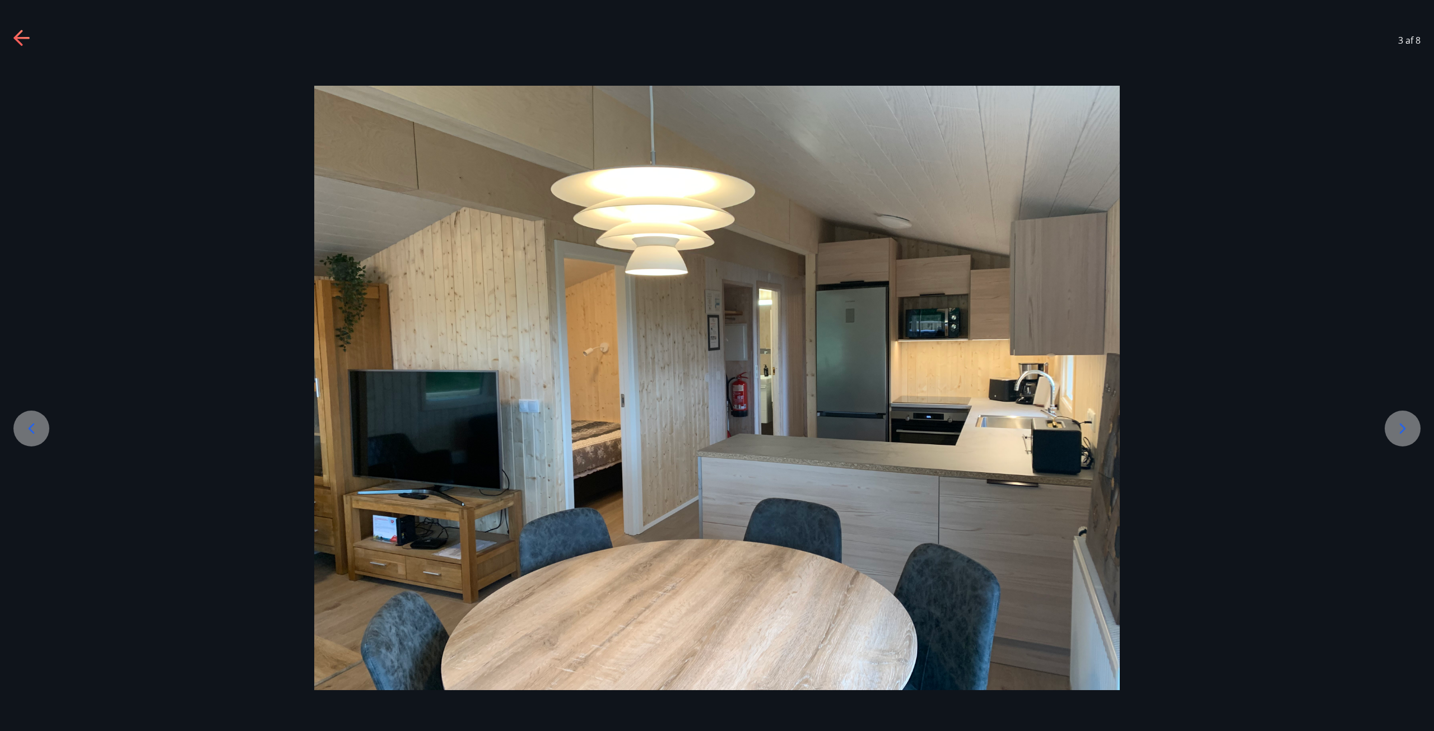
click at [48, 423] on div at bounding box center [31, 429] width 36 height 36
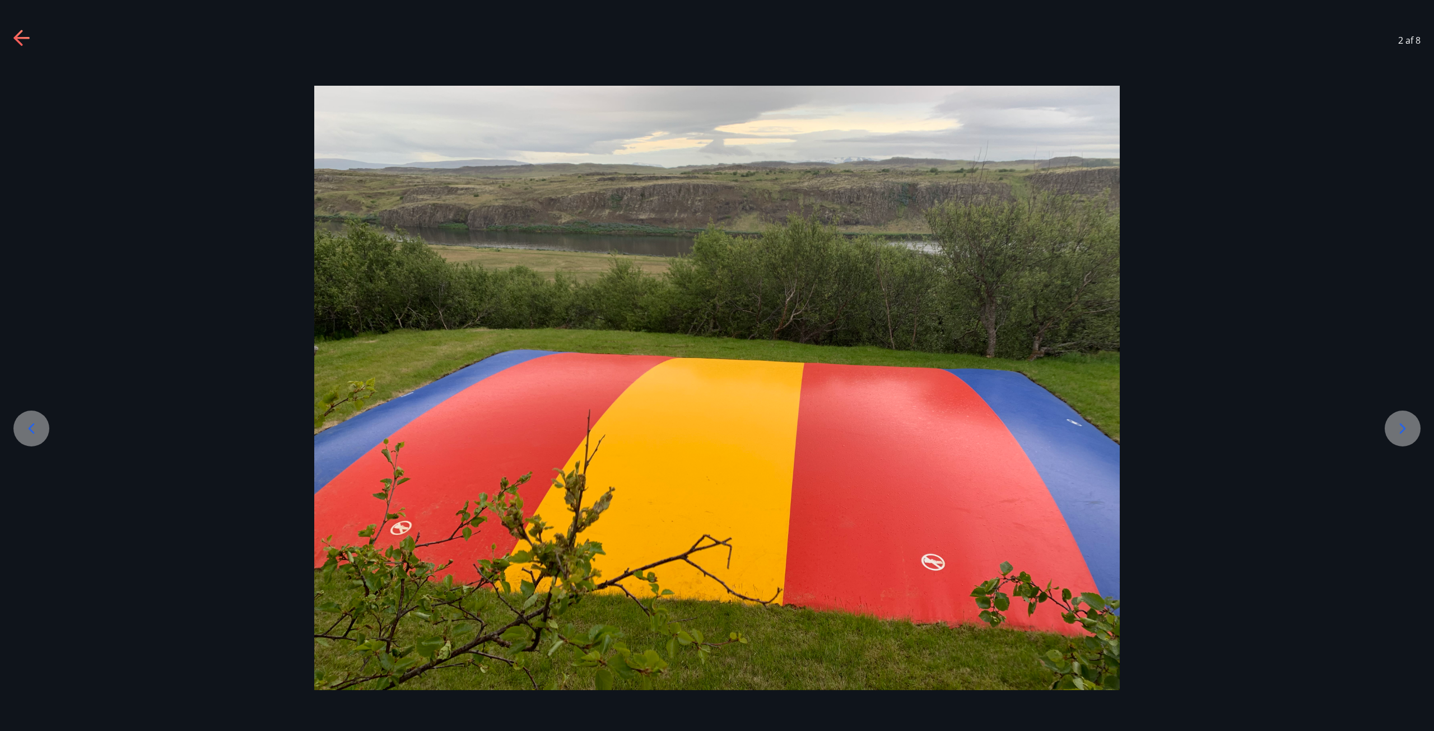
click at [48, 423] on div at bounding box center [31, 429] width 36 height 36
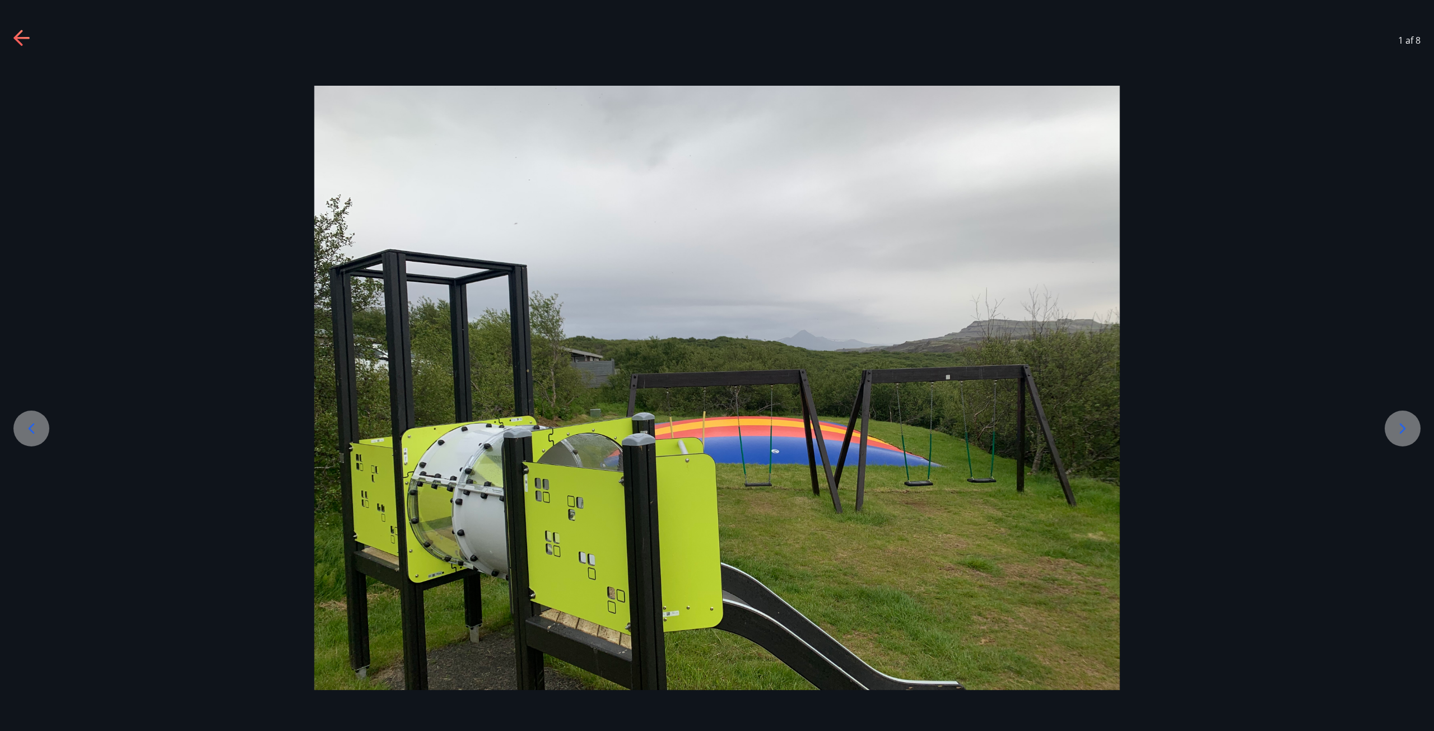
click at [1420, 430] on div at bounding box center [1403, 429] width 36 height 36
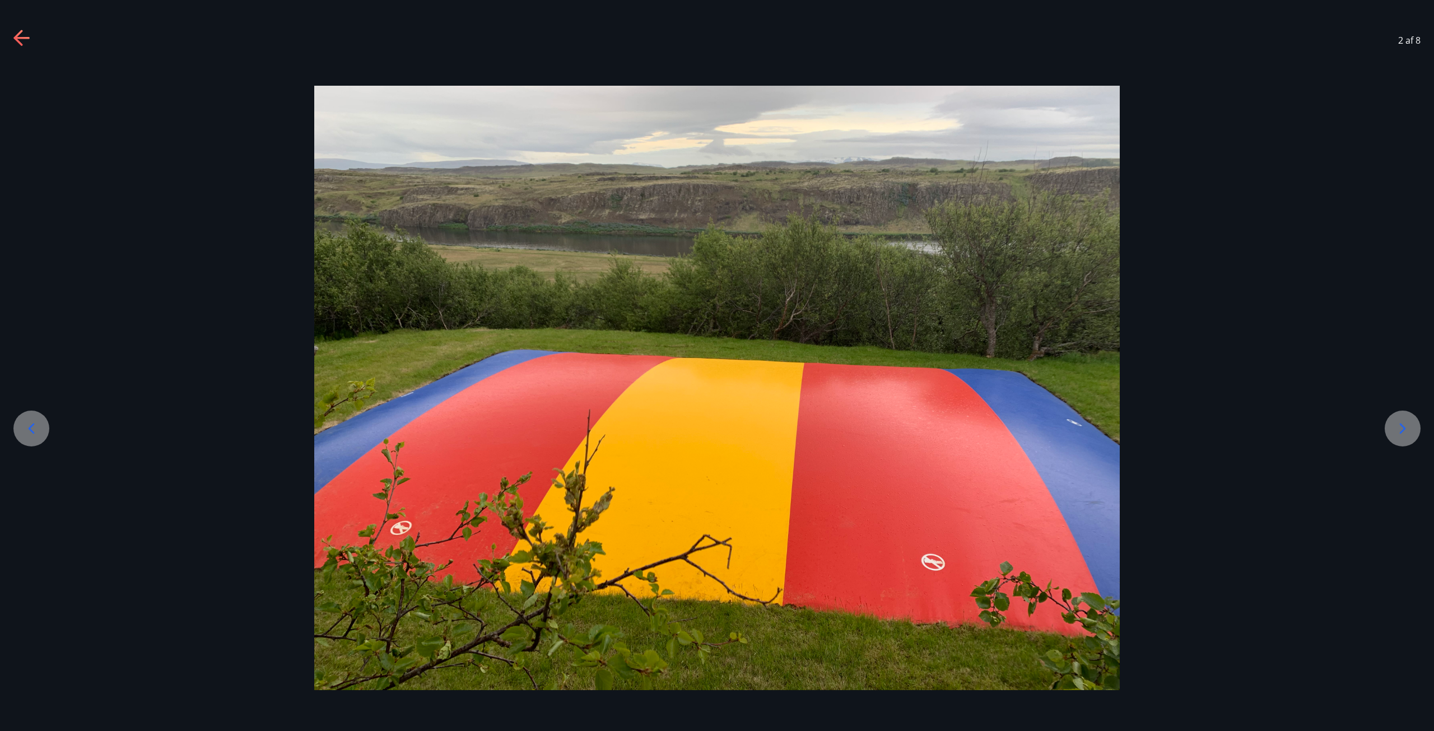
click at [1420, 430] on div at bounding box center [1403, 429] width 36 height 36
